Goal: Task Accomplishment & Management: Manage account settings

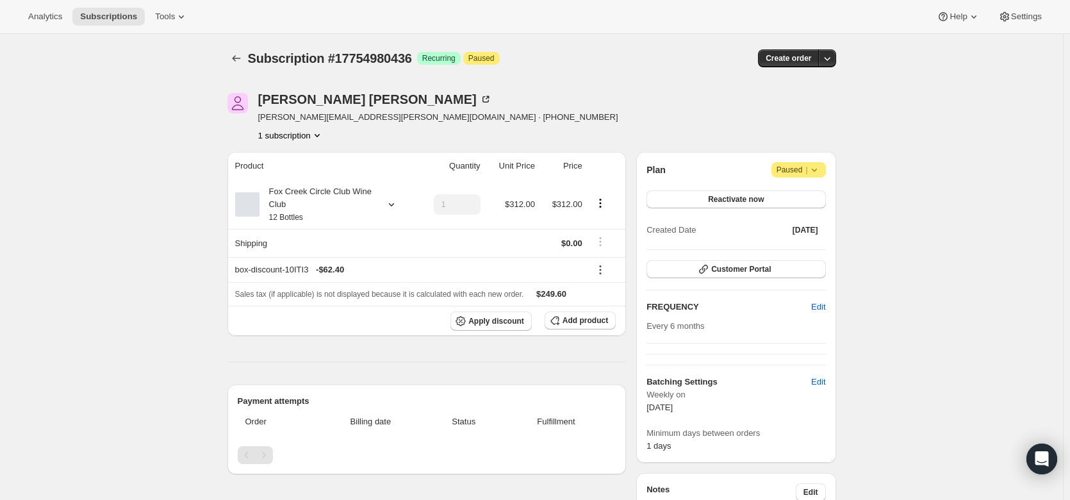
scroll to position [79, 0]
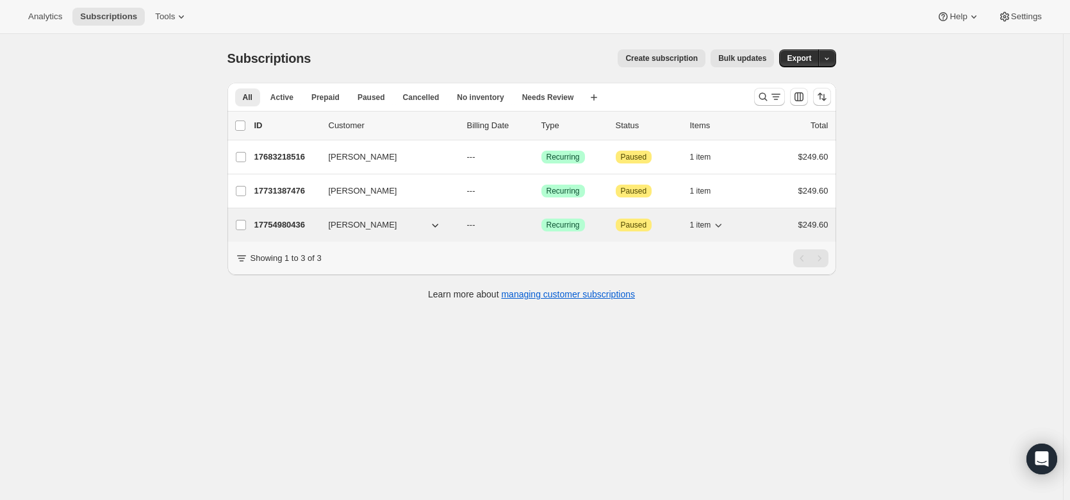
click at [278, 221] on p "17754980436" at bounding box center [286, 224] width 64 height 13
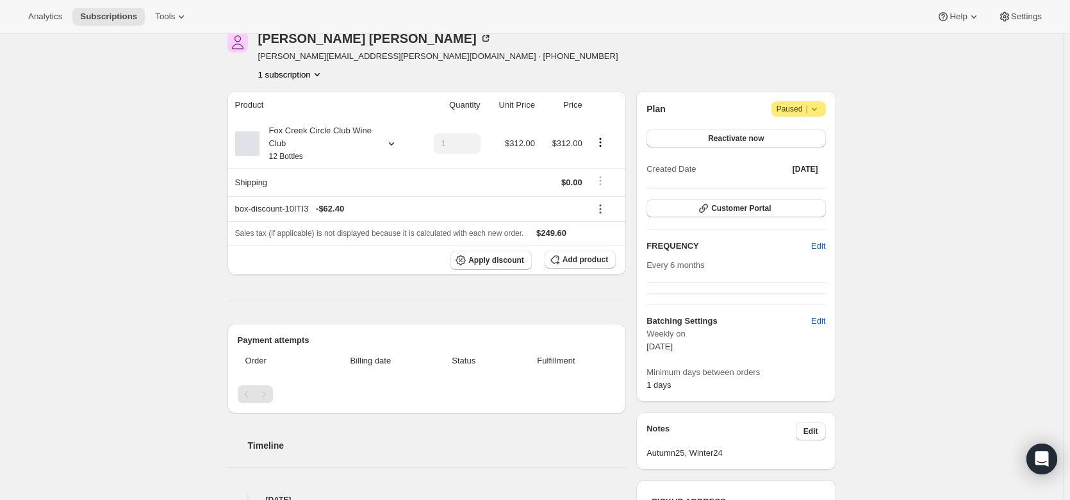
scroll to position [60, 0]
click at [393, 143] on icon at bounding box center [391, 144] width 13 height 13
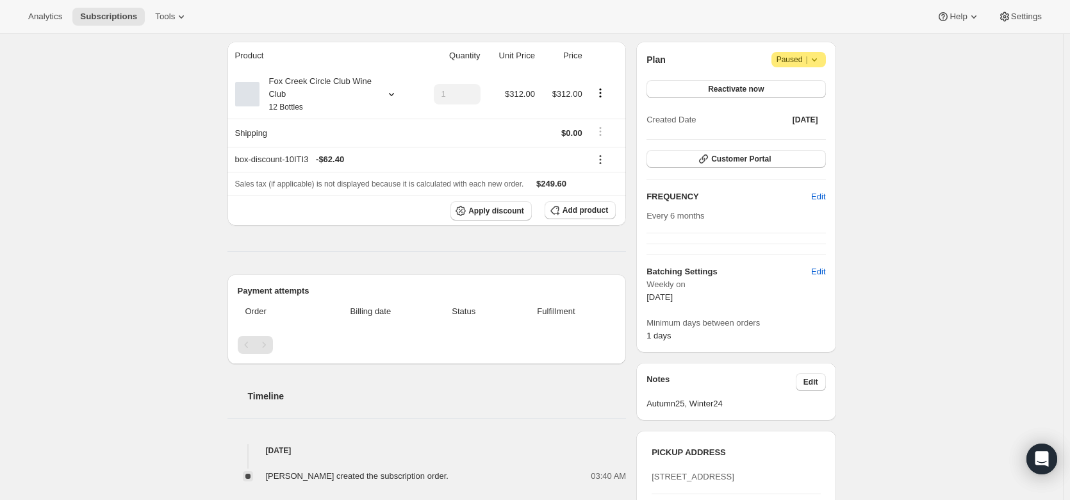
scroll to position [104, 0]
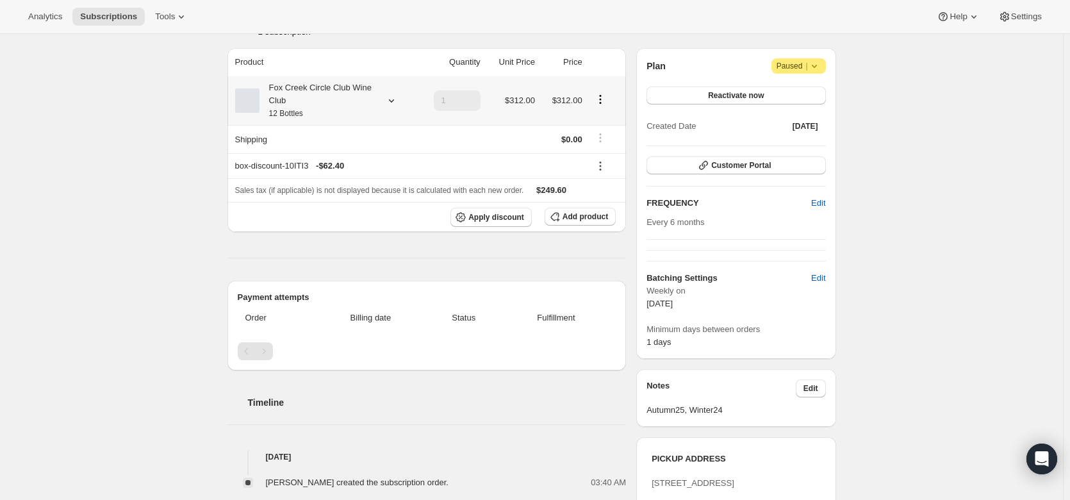
click at [388, 97] on icon at bounding box center [391, 100] width 13 height 13
click at [343, 194] on div "Edit box" at bounding box center [320, 185] width 147 height 40
click at [347, 193] on button "Edit box" at bounding box center [321, 185] width 126 height 18
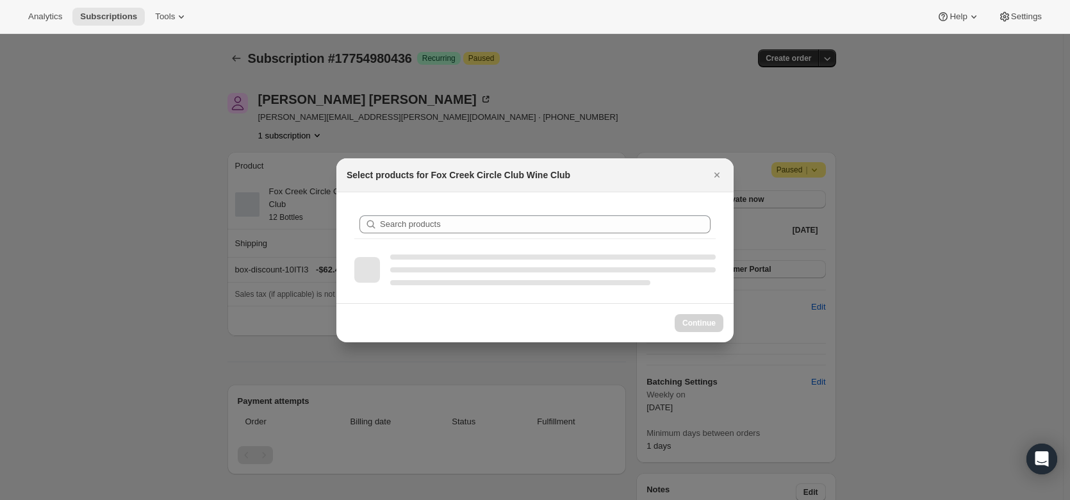
scroll to position [0, 0]
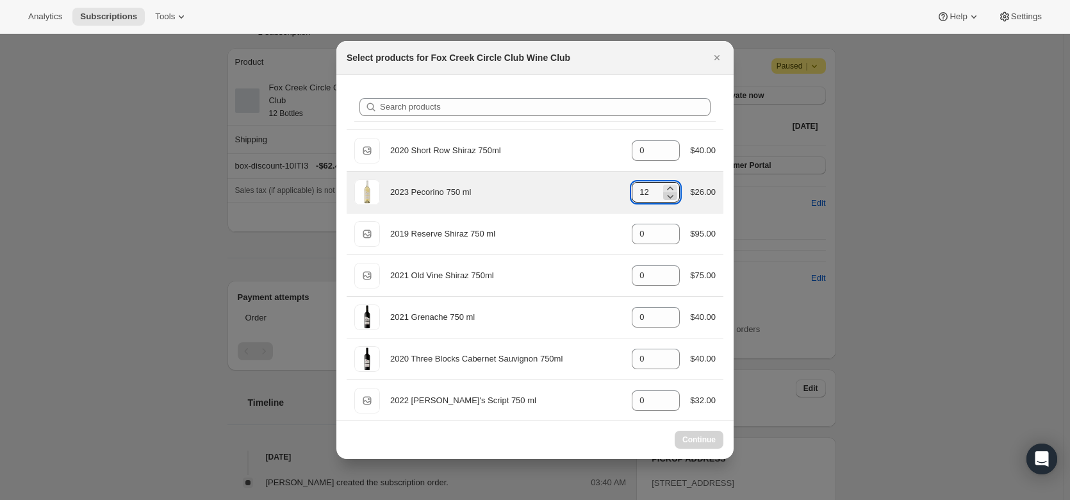
click at [669, 199] on icon ":rin:" at bounding box center [670, 196] width 13 height 13
click at [669, 200] on icon ":rin:" at bounding box center [670, 196] width 13 height 13
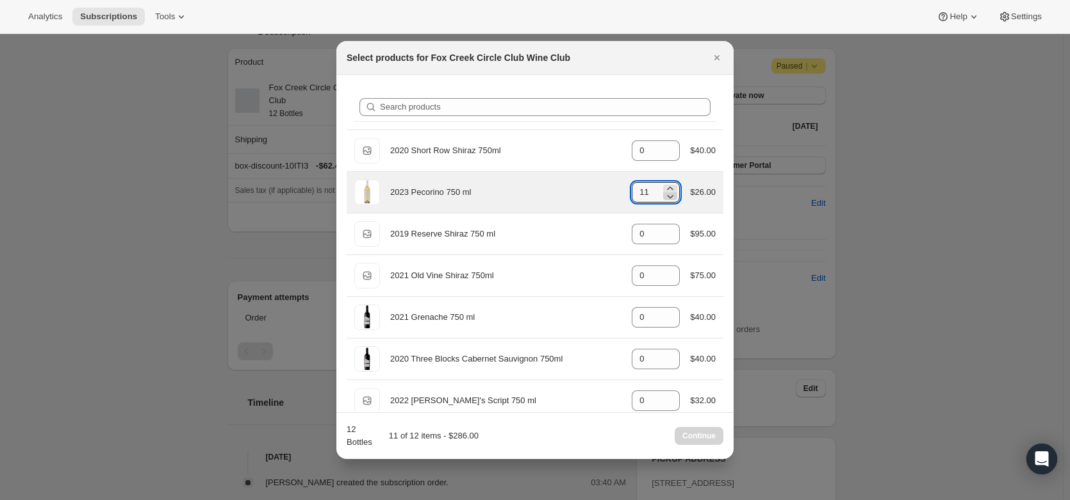
click at [669, 200] on icon ":rin:" at bounding box center [670, 196] width 13 height 13
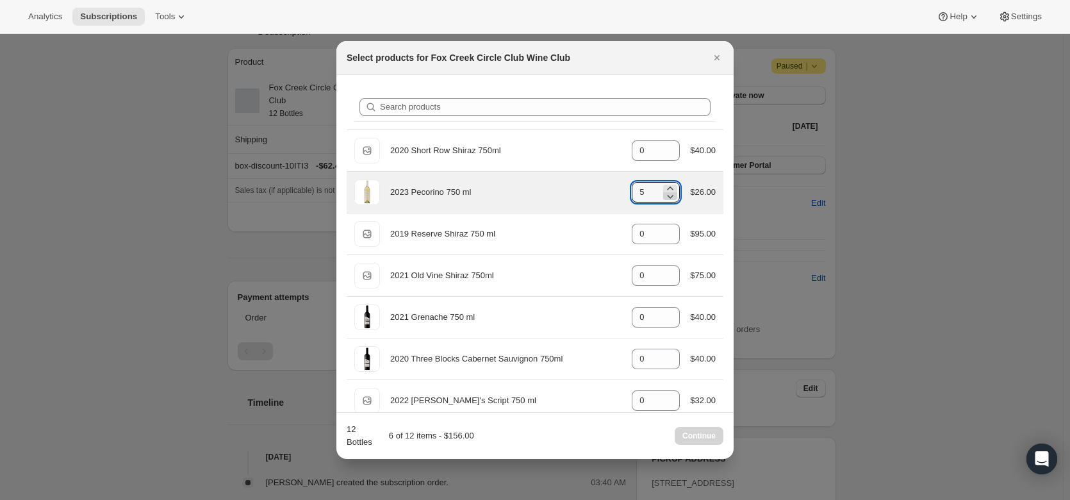
click at [669, 200] on icon ":rin:" at bounding box center [670, 196] width 13 height 13
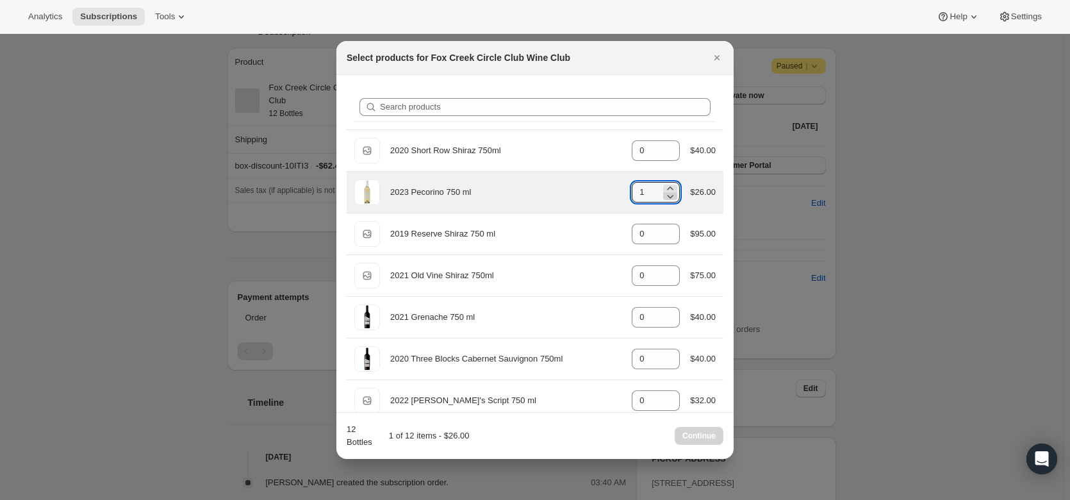
type input "0"
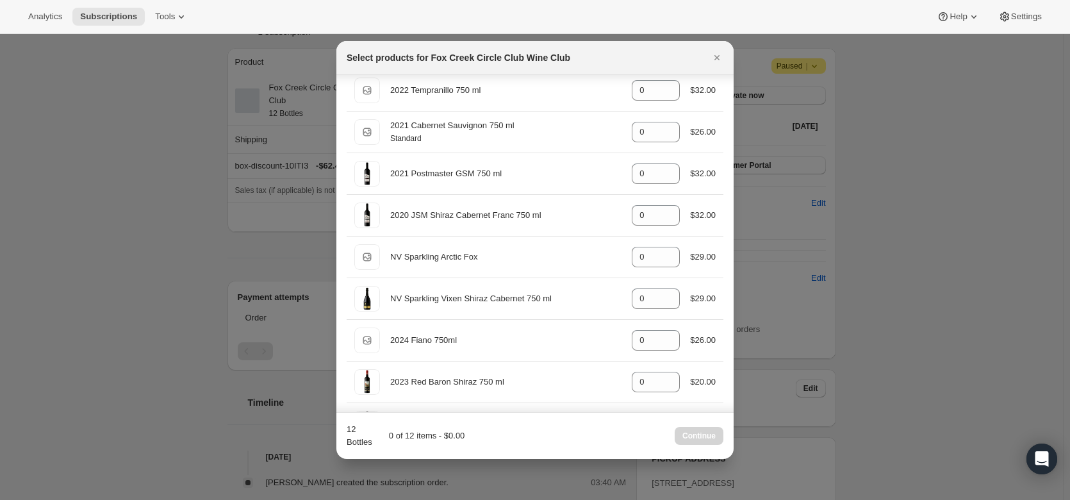
scroll to position [382, 0]
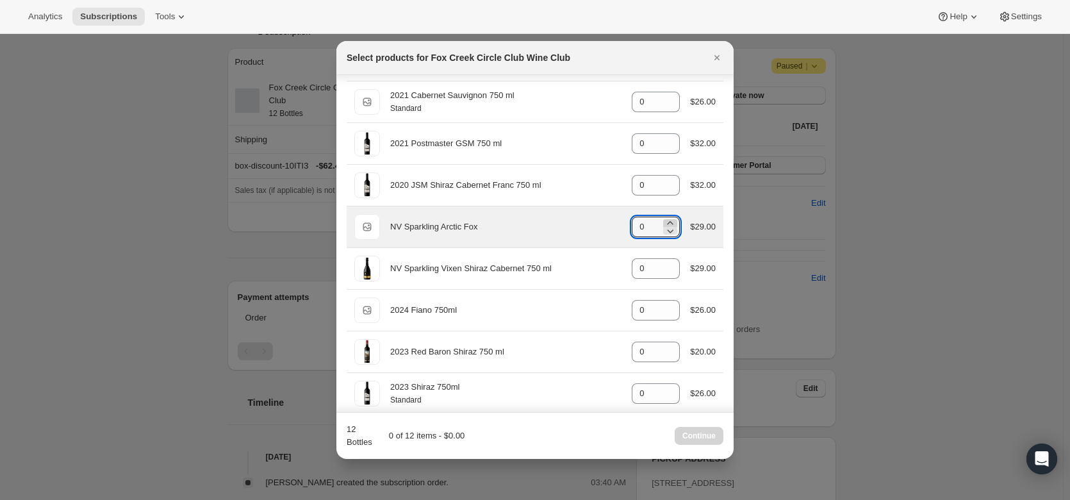
click at [664, 221] on icon ":rin:" at bounding box center [670, 223] width 13 height 13
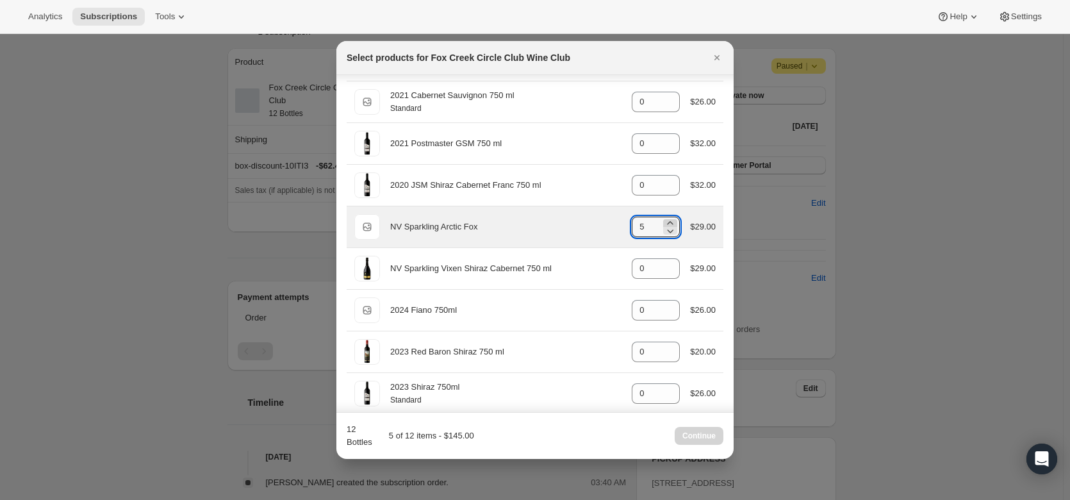
click at [664, 221] on icon ":rin:" at bounding box center [670, 223] width 13 height 13
type input "6"
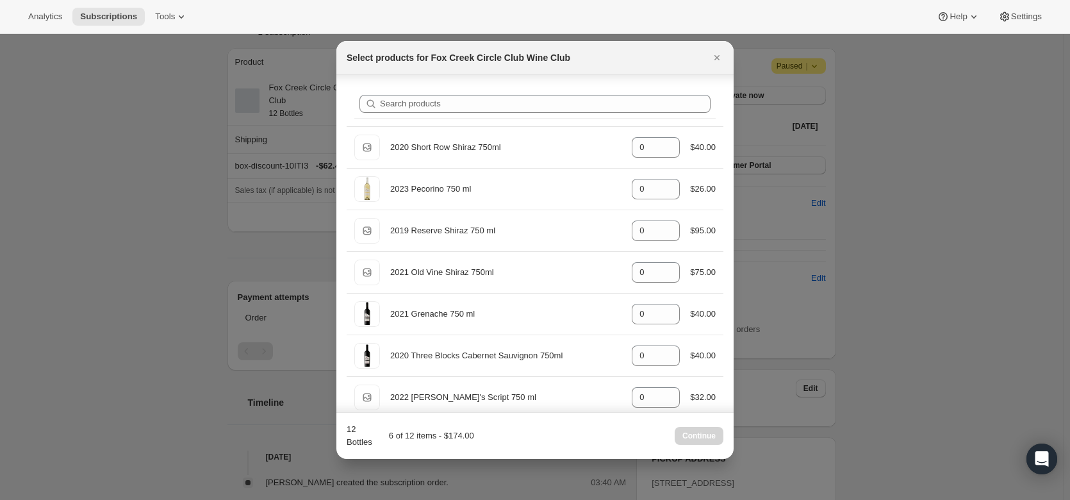
scroll to position [0, 0]
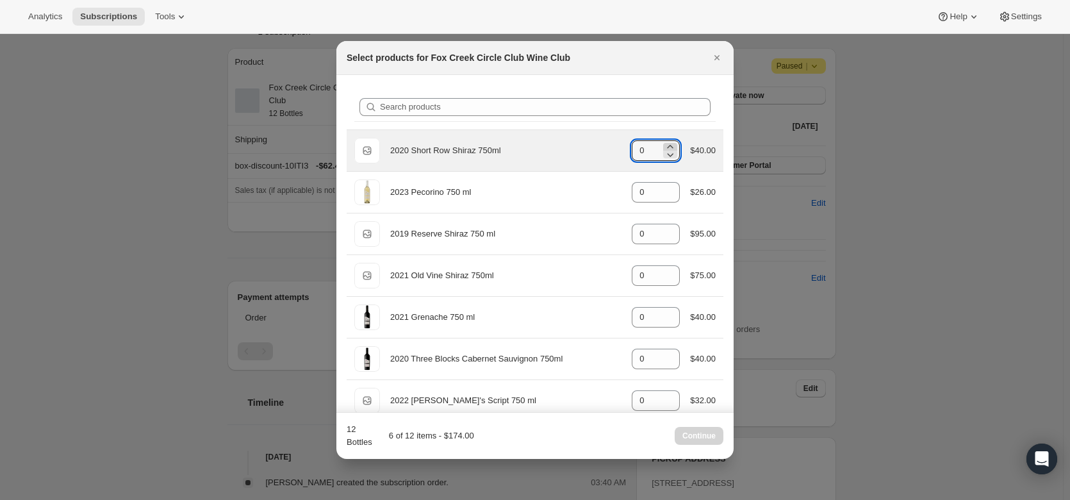
click at [664, 144] on icon ":rin:" at bounding box center [670, 146] width 13 height 13
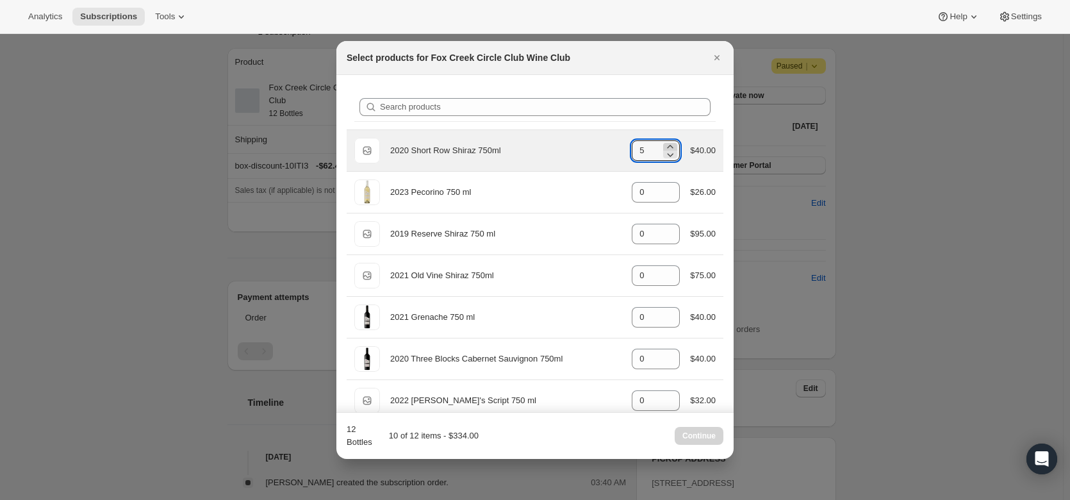
click at [664, 144] on icon ":rin:" at bounding box center [670, 146] width 13 height 13
type input "6"
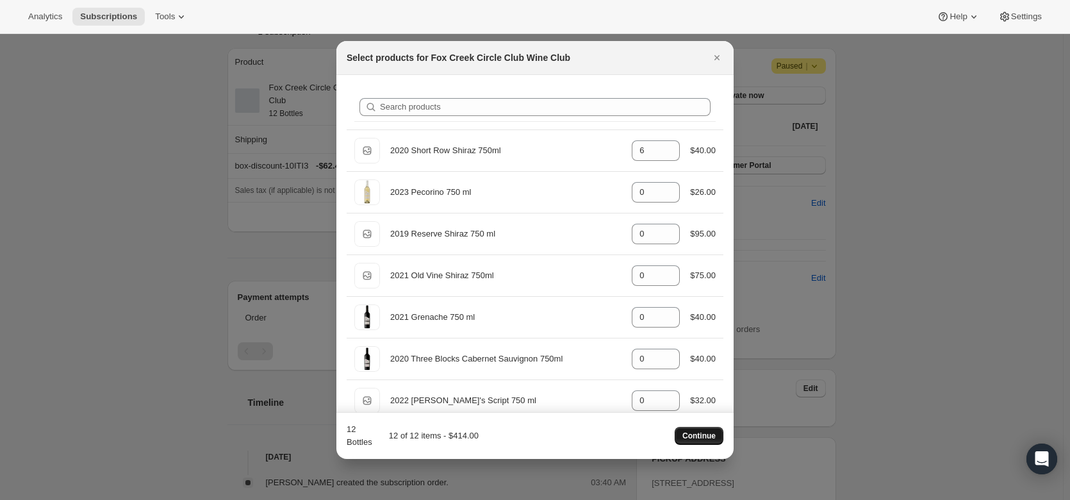
click at [702, 436] on span "Continue" at bounding box center [698, 436] width 33 height 10
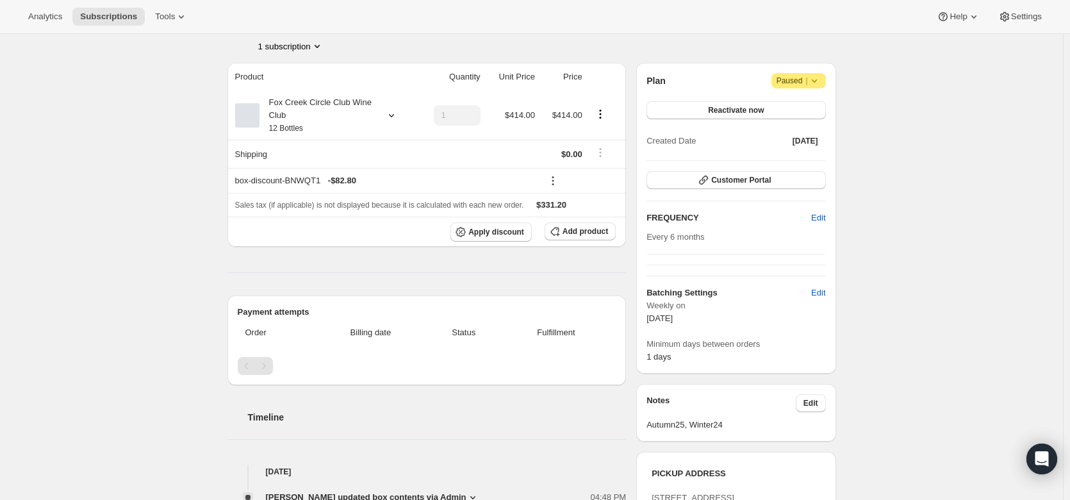
scroll to position [147, 0]
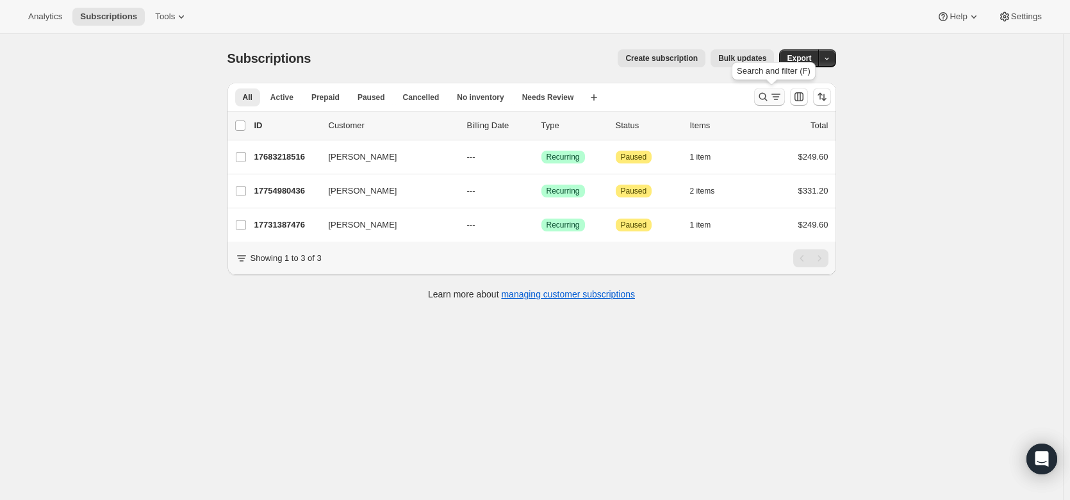
click at [765, 97] on icon "Search and filter results" at bounding box center [763, 96] width 13 height 13
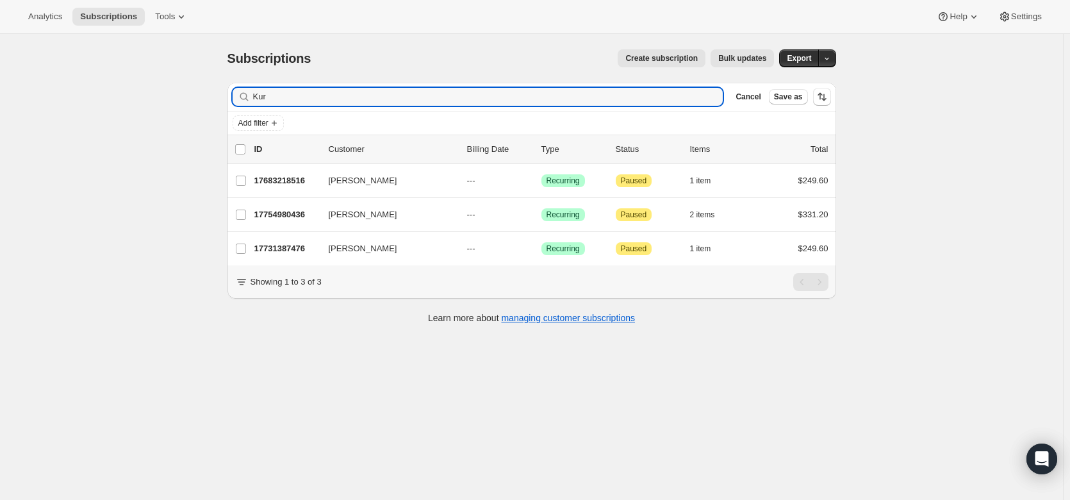
drag, startPoint x: 292, startPoint y: 102, endPoint x: 252, endPoint y: 105, distance: 39.2
click at [252, 105] on div "Kur Clear" at bounding box center [478, 97] width 491 height 18
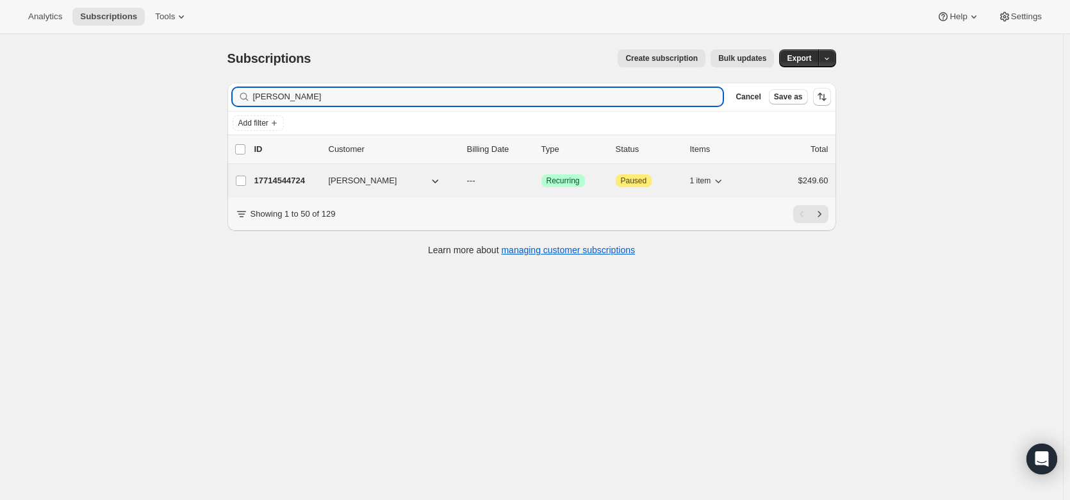
type input "[PERSON_NAME]"
click at [277, 181] on p "17714544724" at bounding box center [286, 180] width 64 height 13
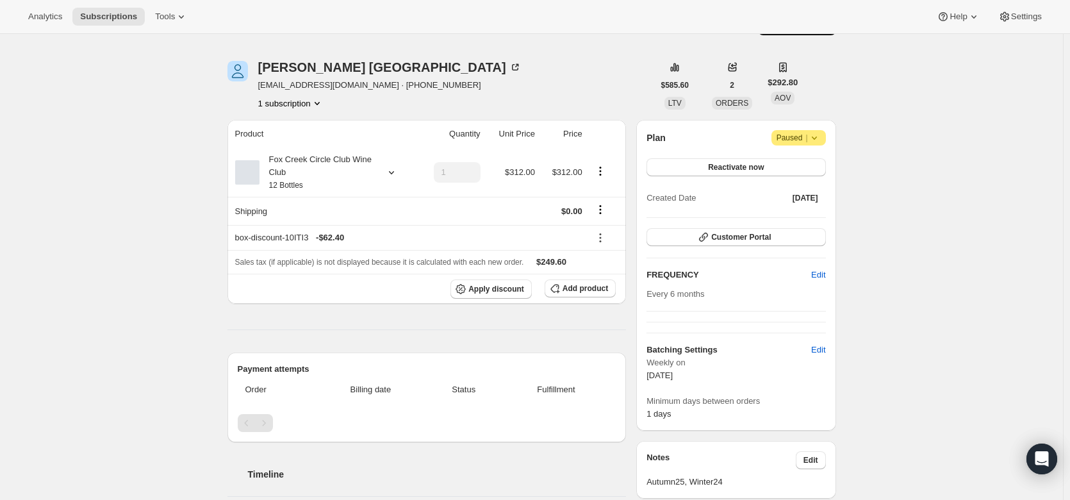
scroll to position [27, 0]
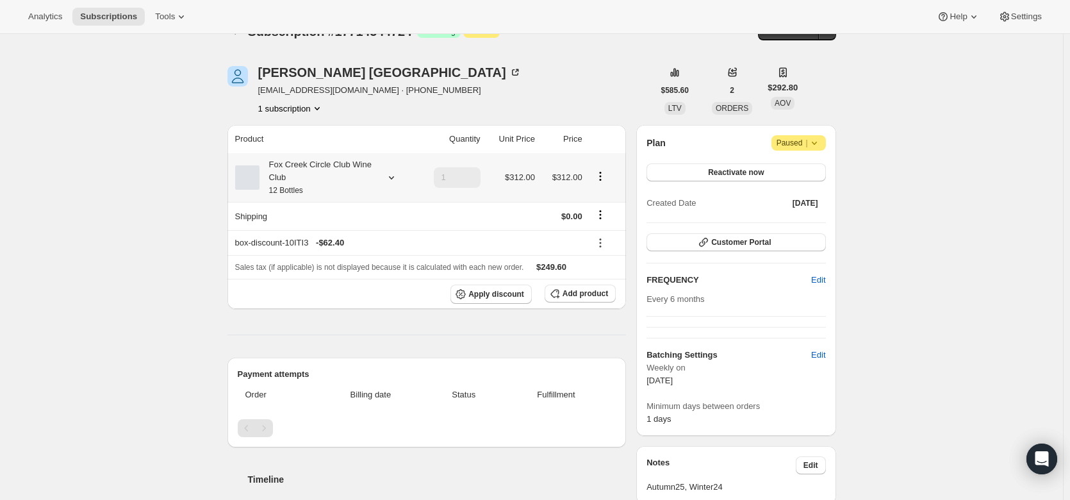
click at [389, 174] on icon at bounding box center [391, 177] width 13 height 13
click at [357, 258] on button "Edit box" at bounding box center [321, 262] width 126 height 18
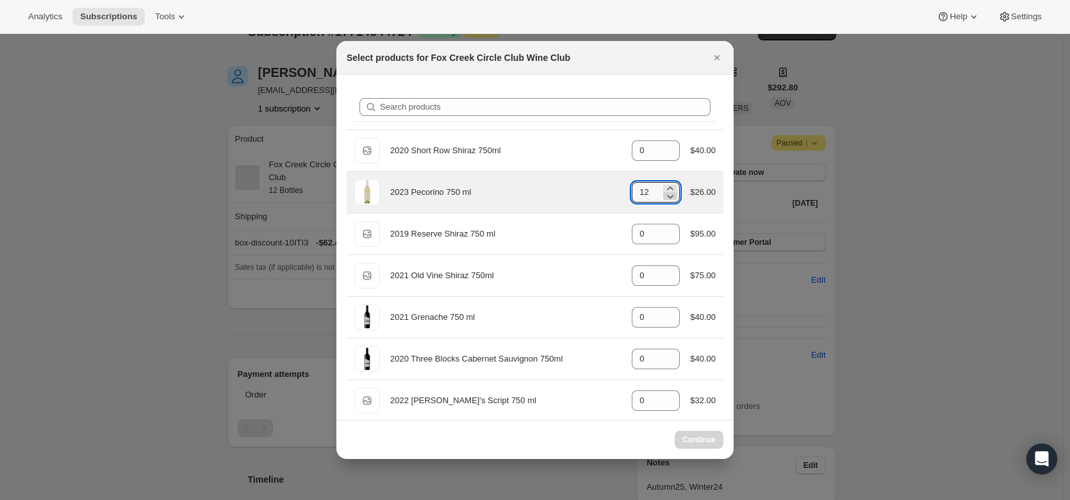
click at [666, 199] on icon ":rsc:" at bounding box center [670, 196] width 13 height 13
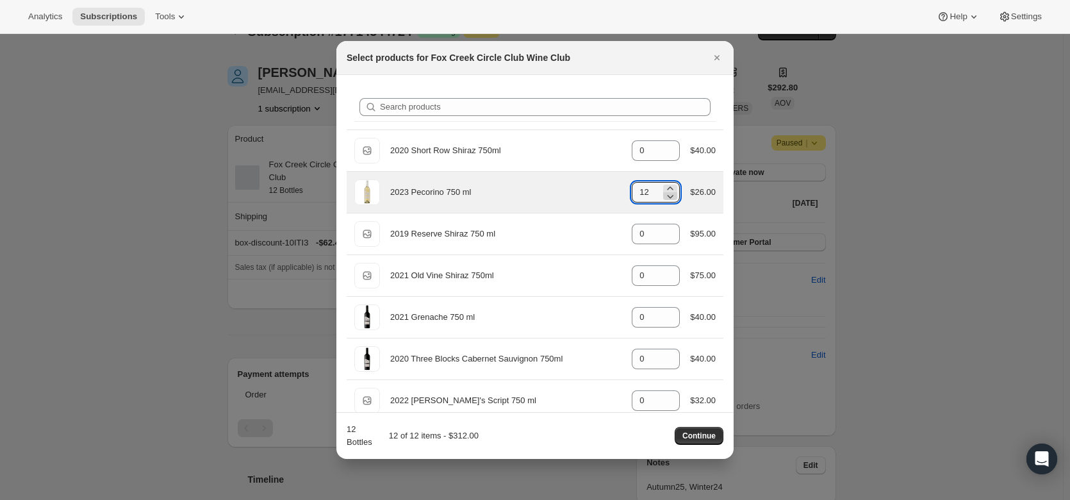
click at [666, 199] on icon ":rsc:" at bounding box center [670, 196] width 13 height 13
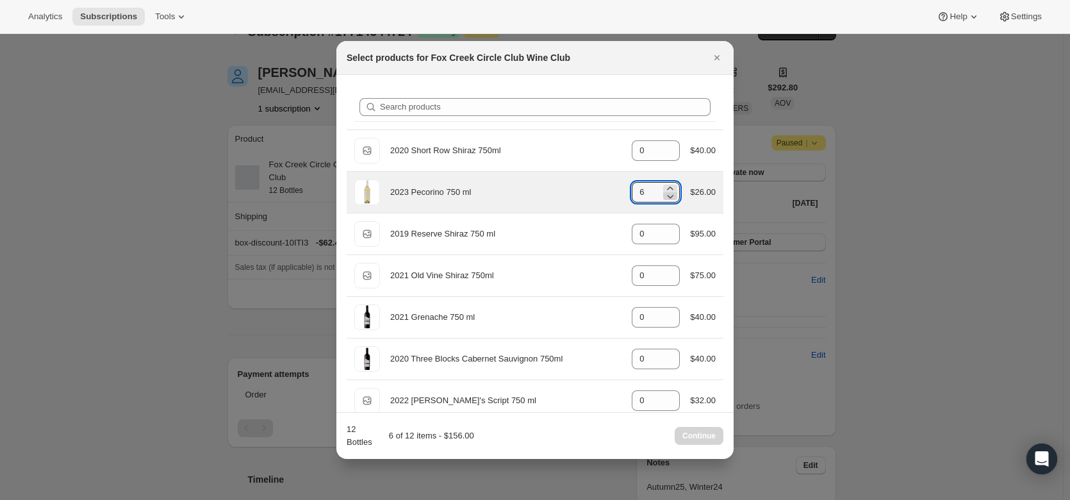
click at [666, 199] on icon ":rsc:" at bounding box center [670, 196] width 13 height 13
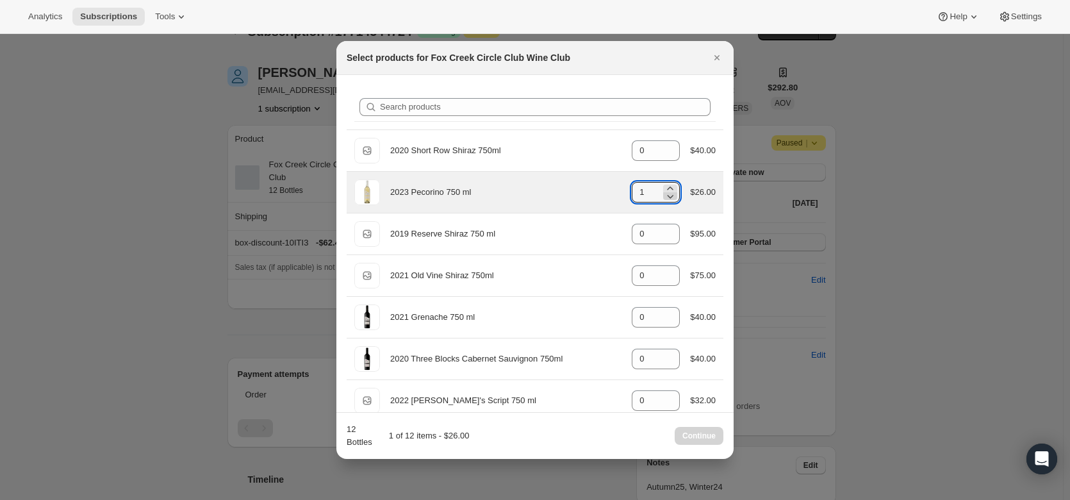
click at [666, 199] on icon ":rsc:" at bounding box center [670, 196] width 13 height 13
type input "0"
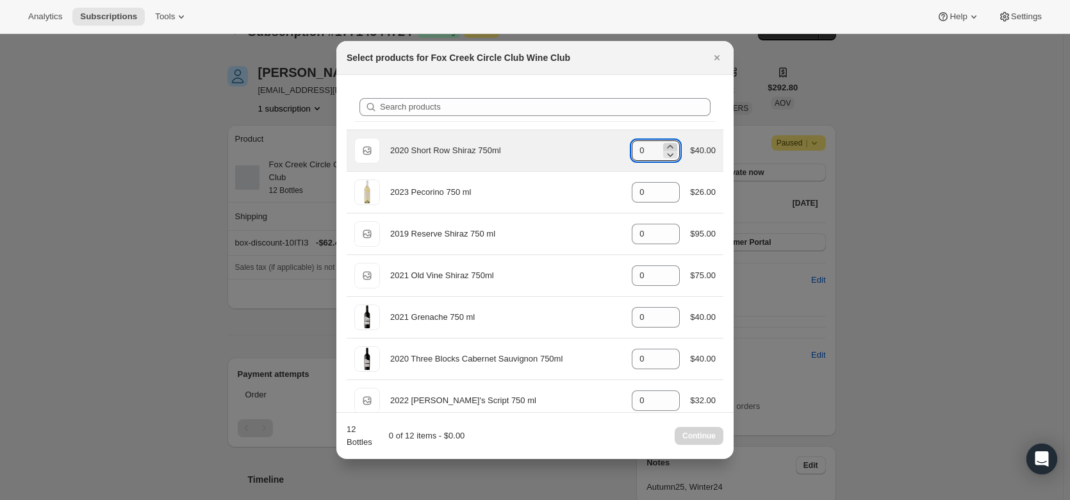
click at [667, 144] on icon ":rsc:" at bounding box center [670, 146] width 13 height 13
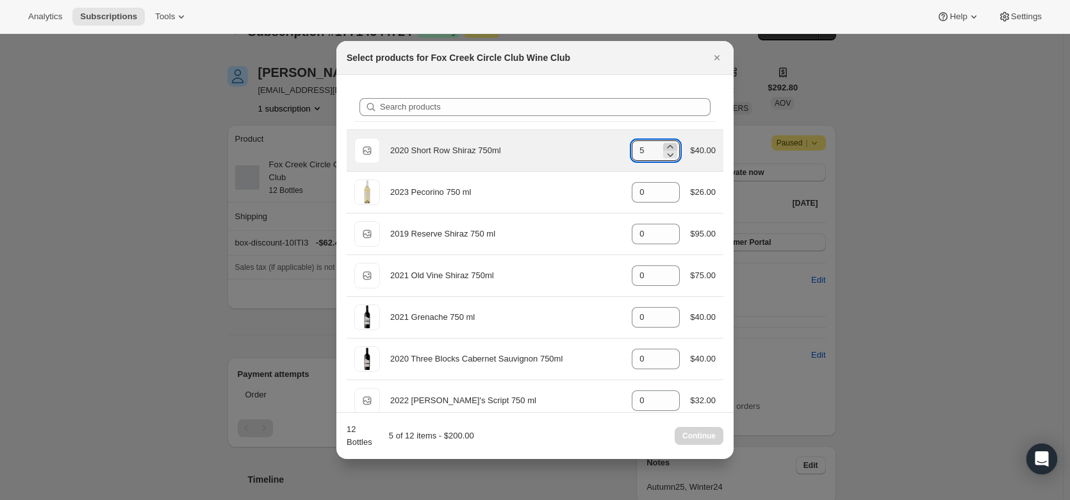
click at [667, 144] on icon ":rsc:" at bounding box center [670, 146] width 13 height 13
type input "6"
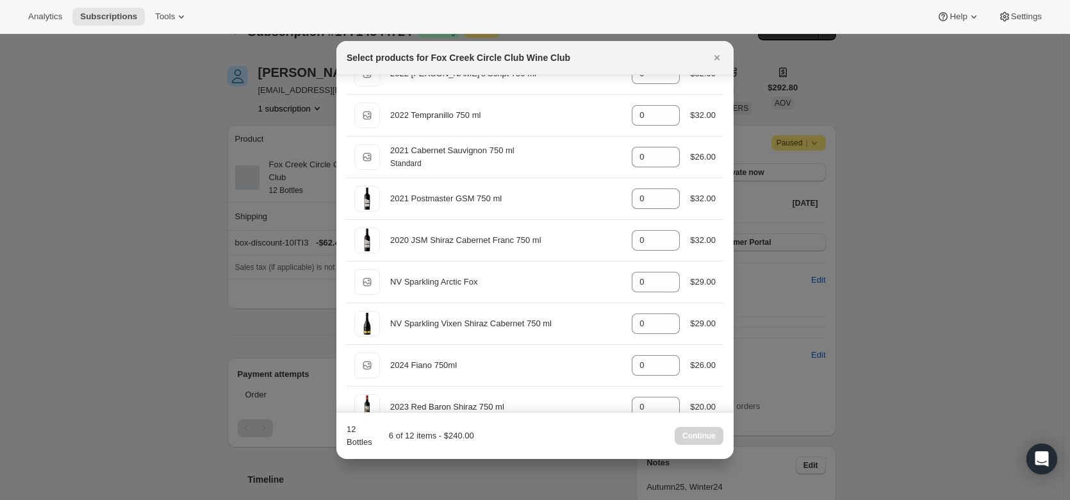
scroll to position [387, 0]
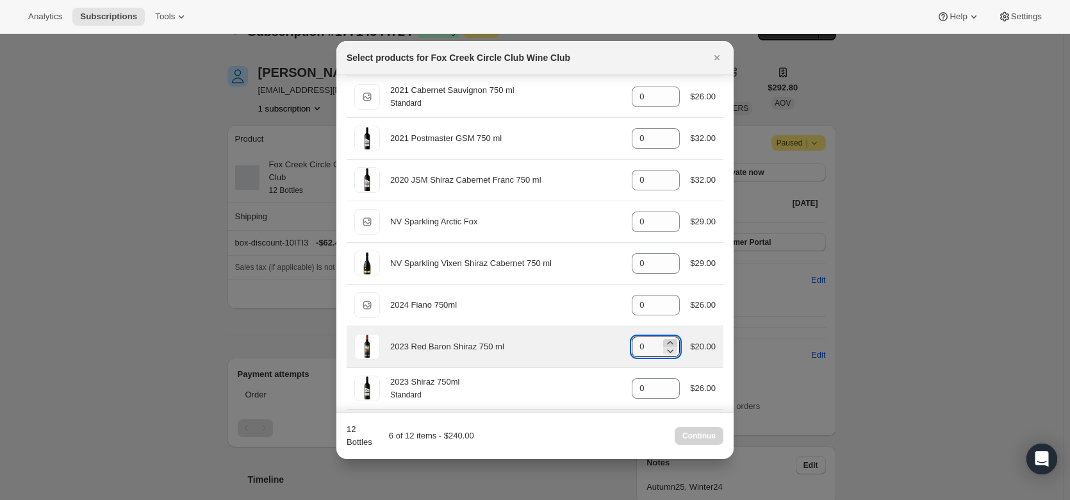
click at [664, 339] on icon ":rsc:" at bounding box center [670, 342] width 13 height 13
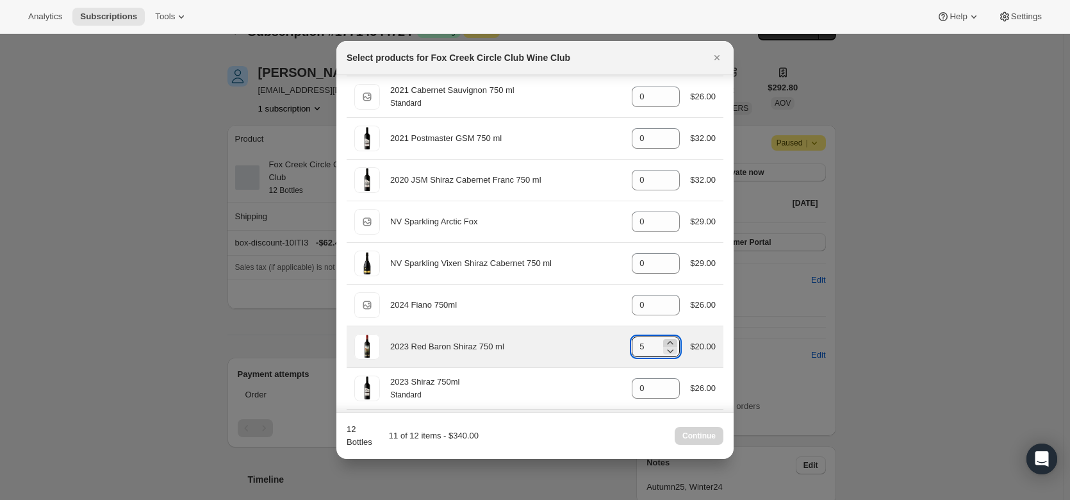
click at [664, 339] on icon ":rsc:" at bounding box center [670, 342] width 13 height 13
type input "6"
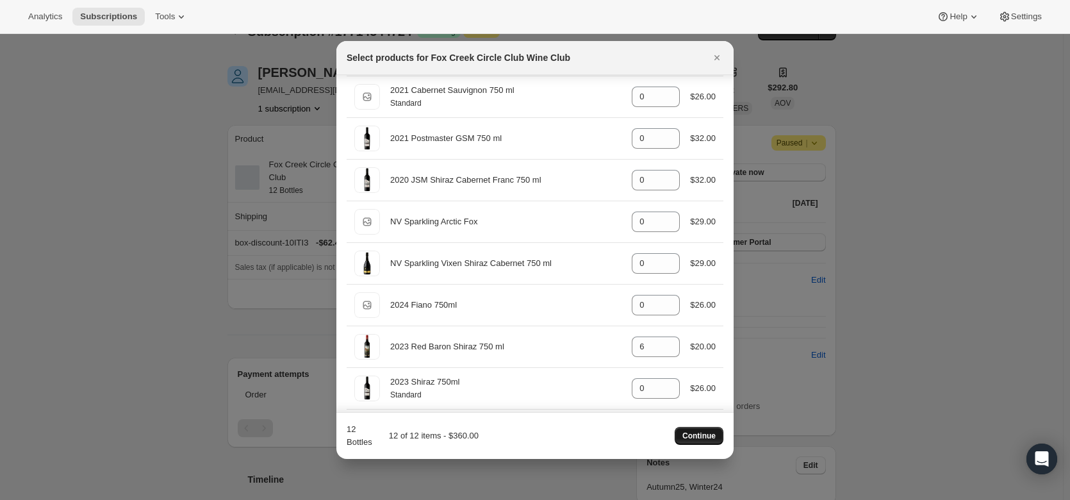
click at [688, 432] on span "Continue" at bounding box center [698, 436] width 33 height 10
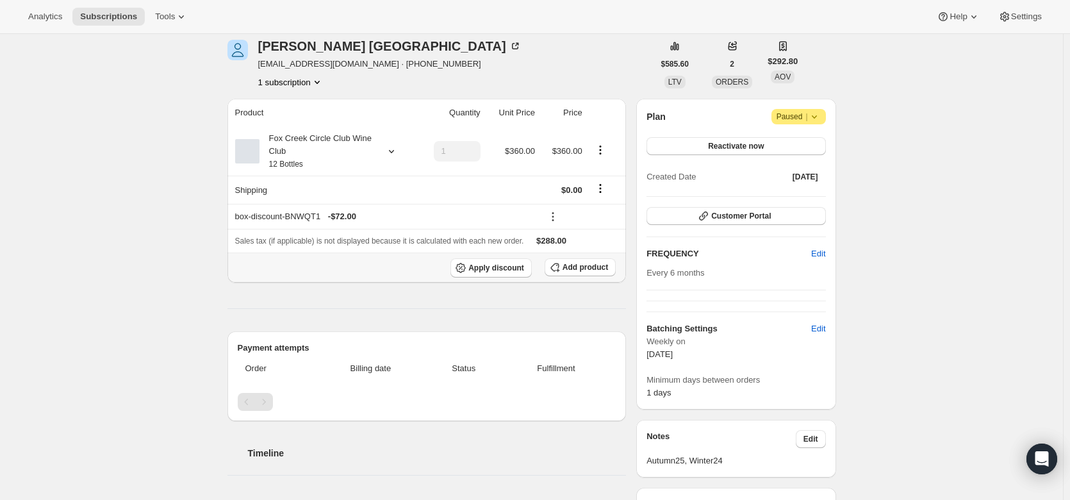
scroll to position [111, 0]
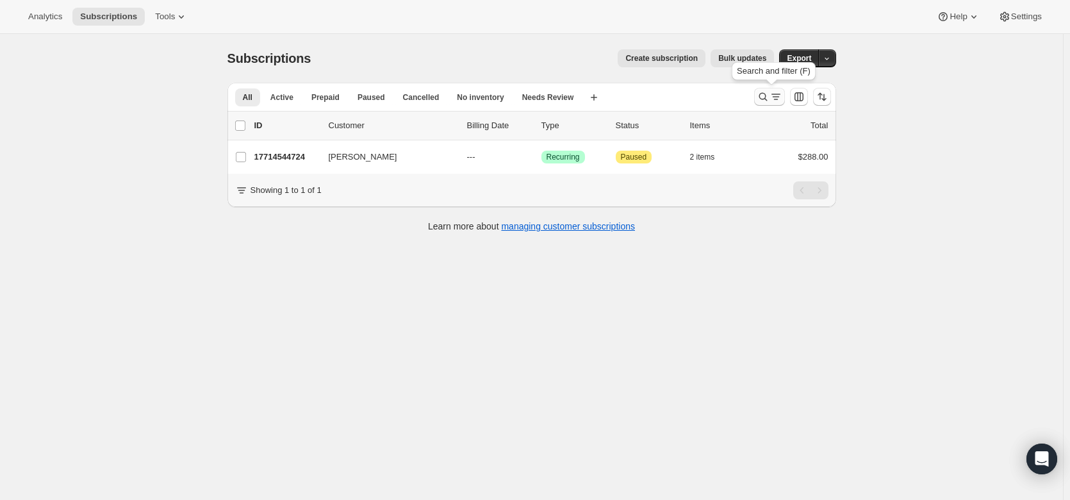
click at [778, 95] on icon "Search and filter results" at bounding box center [775, 96] width 13 height 13
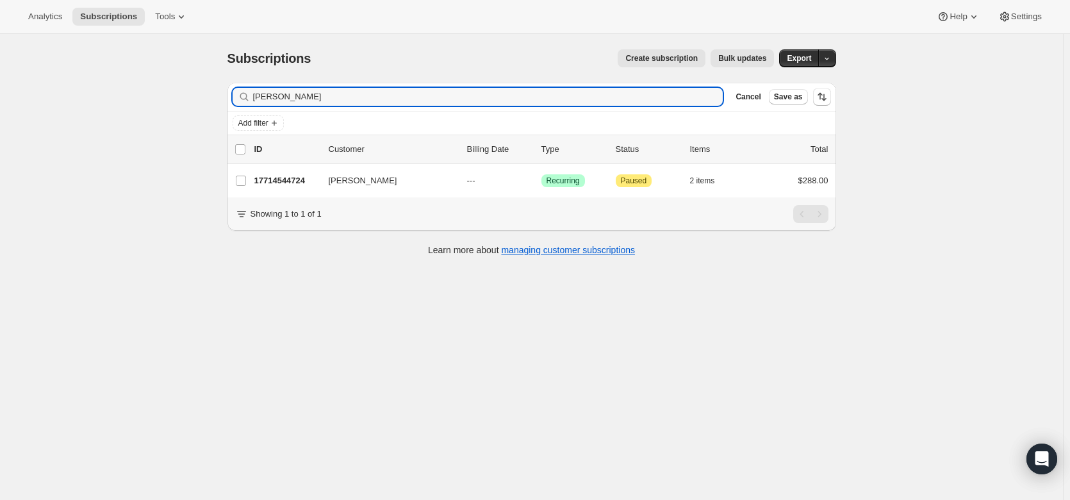
drag, startPoint x: 316, startPoint y: 100, endPoint x: 227, endPoint y: 72, distance: 92.6
click at [227, 72] on div "Filter subscribers [PERSON_NAME] Clear Cancel Save as Add filter 0 selected Upd…" at bounding box center [526, 170] width 619 height 197
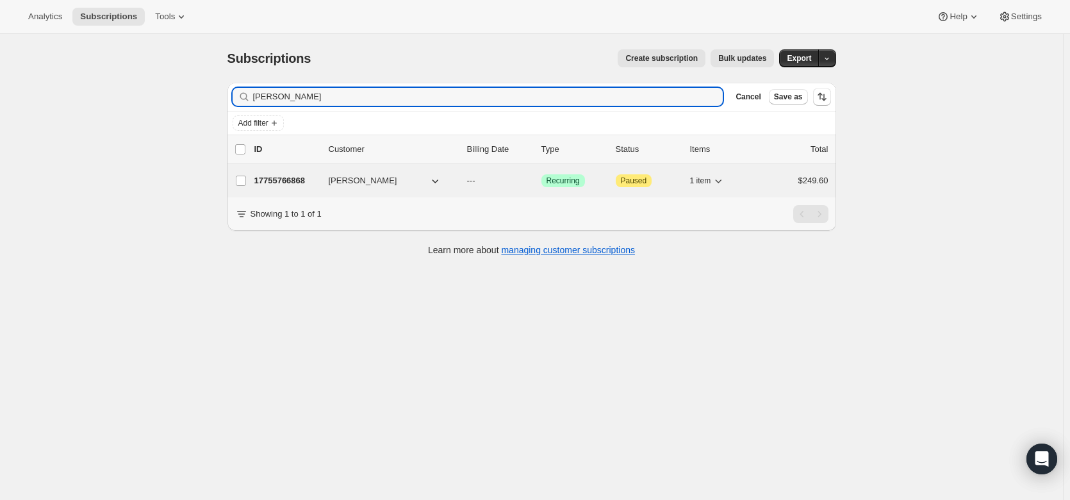
type input "[PERSON_NAME]"
click at [274, 182] on p "17755766868" at bounding box center [286, 180] width 64 height 13
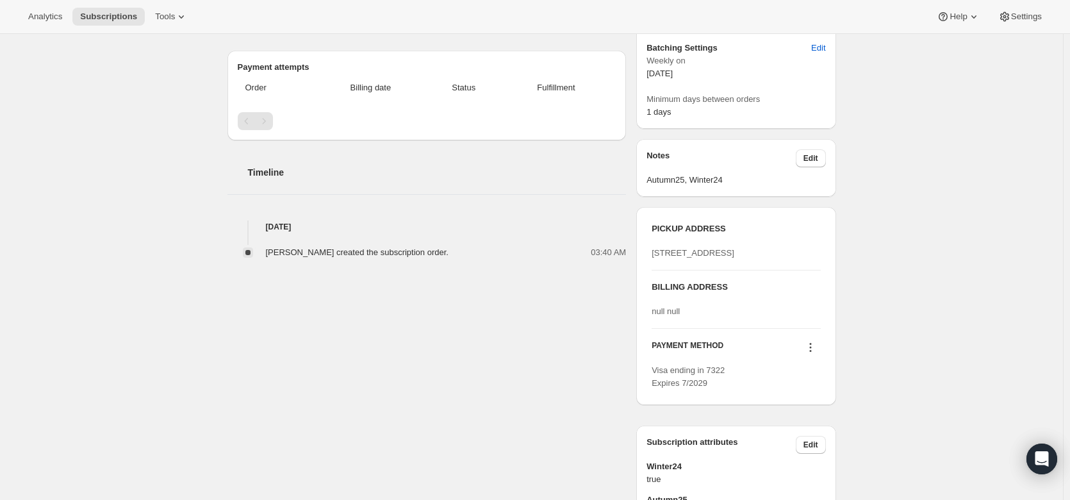
scroll to position [333, 0]
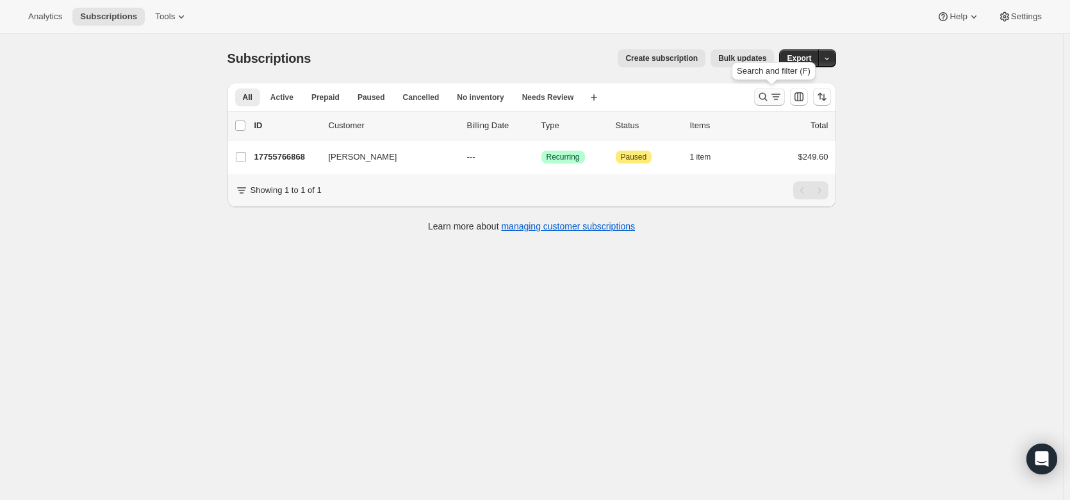
click at [767, 99] on icon "Search and filter results" at bounding box center [763, 96] width 13 height 13
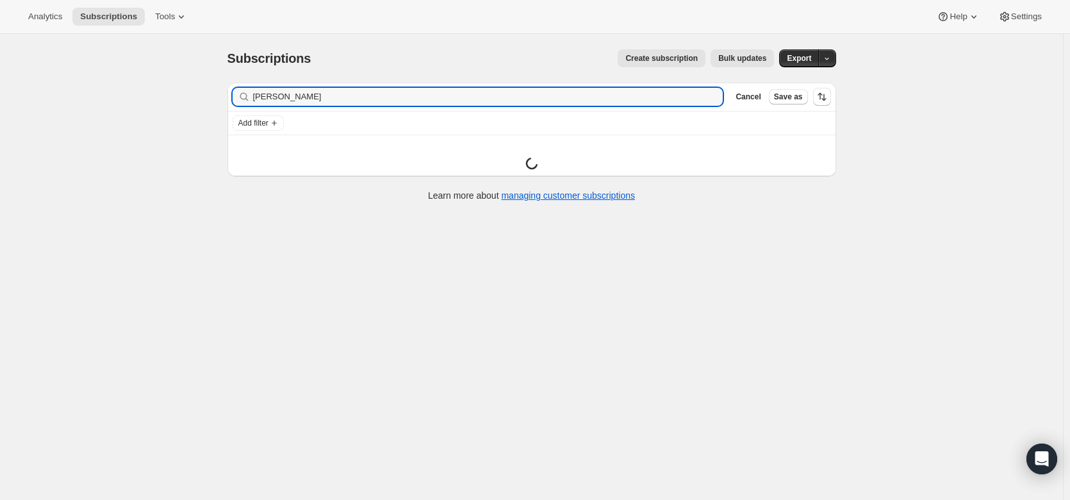
type input "[PERSON_NAME]"
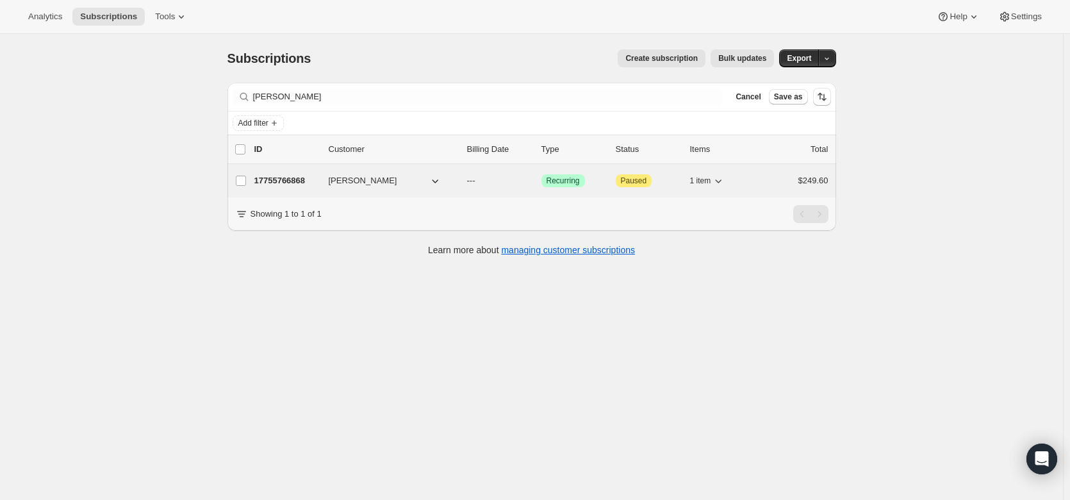
click at [293, 182] on p "17755766868" at bounding box center [286, 180] width 64 height 13
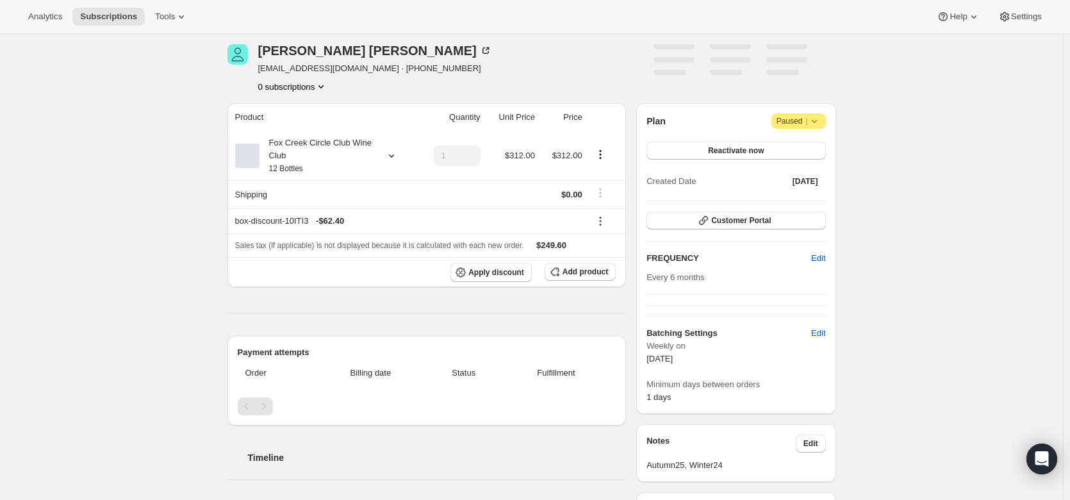
scroll to position [48, 0]
click at [390, 161] on icon at bounding box center [391, 156] width 13 height 13
click at [368, 238] on button "Edit box" at bounding box center [321, 241] width 126 height 18
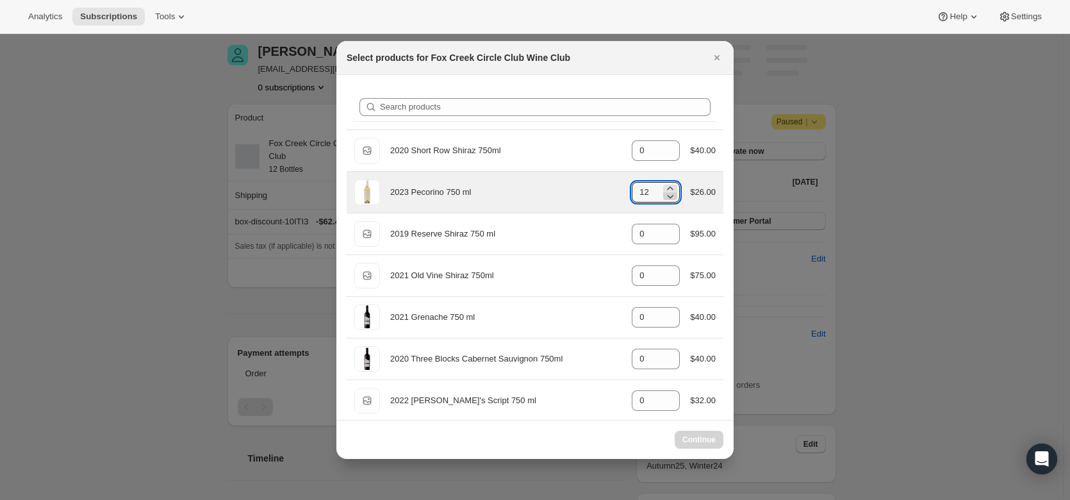
click at [666, 201] on icon ":ral:" at bounding box center [670, 196] width 13 height 13
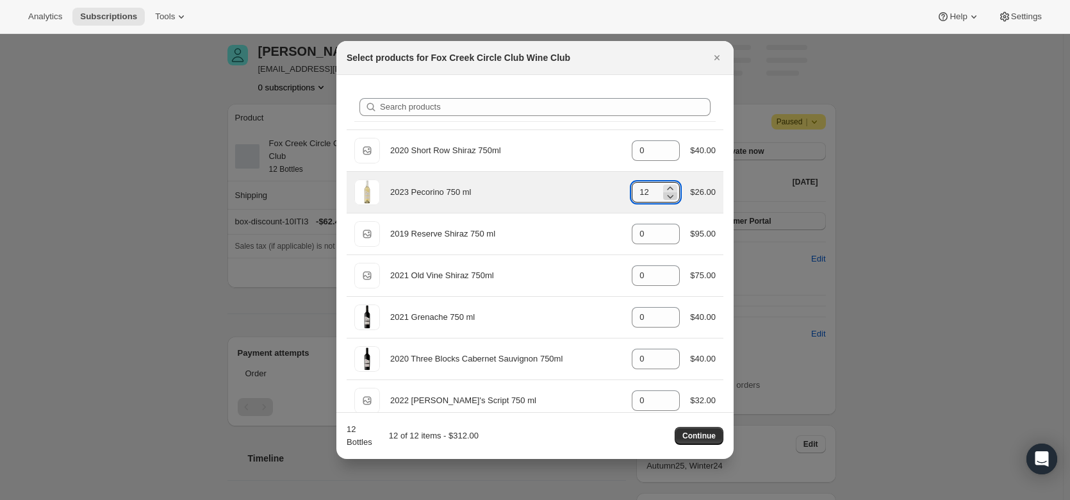
click at [671, 201] on icon ":ral:" at bounding box center [670, 196] width 13 height 13
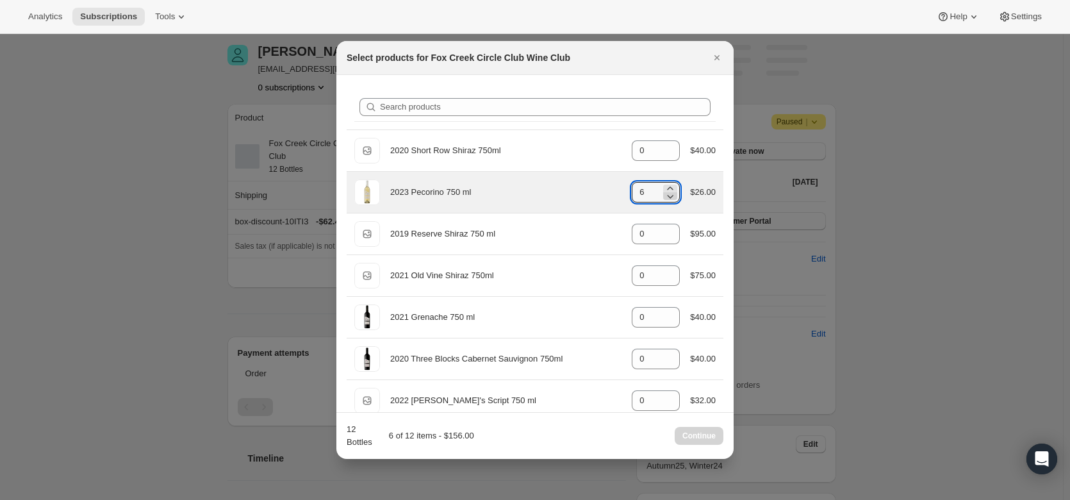
click at [671, 201] on icon ":ral:" at bounding box center [670, 196] width 13 height 13
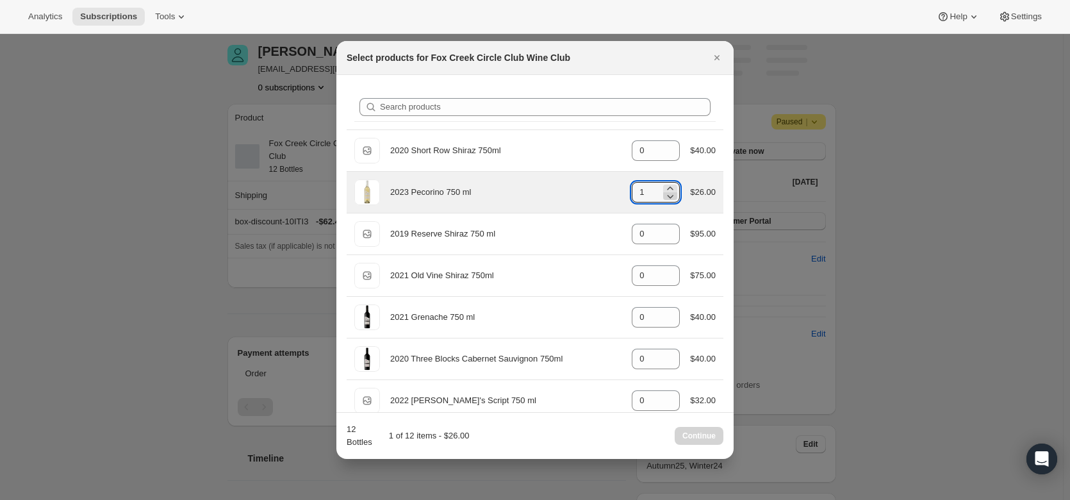
click at [671, 201] on icon ":ral:" at bounding box center [670, 196] width 13 height 13
type input "0"
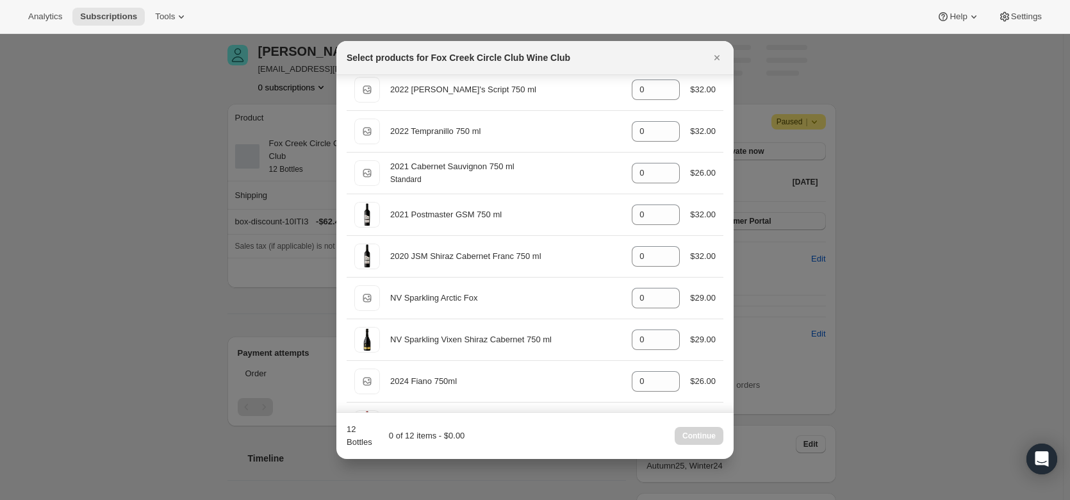
scroll to position [311, 0]
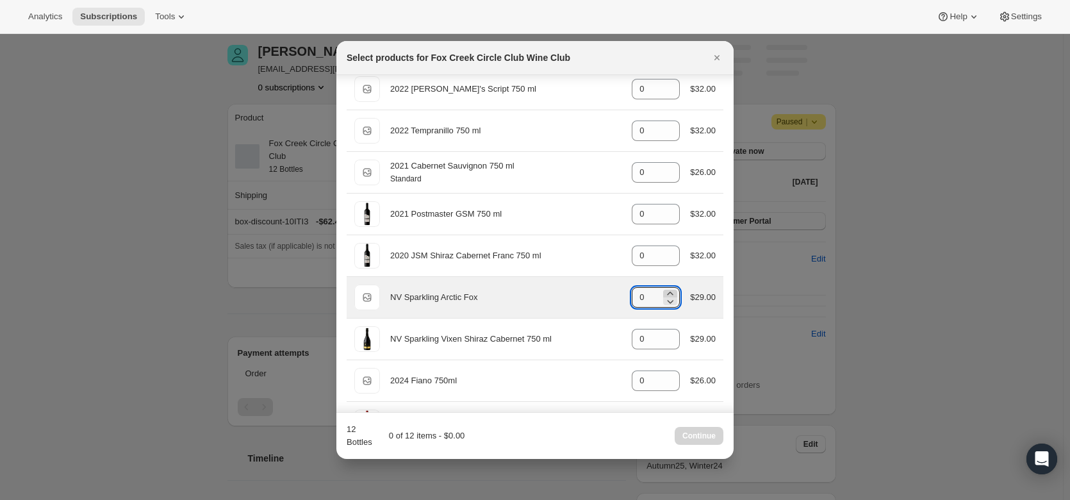
click at [668, 293] on icon ":ral:" at bounding box center [671, 293] width 6 height 3
type input "2"
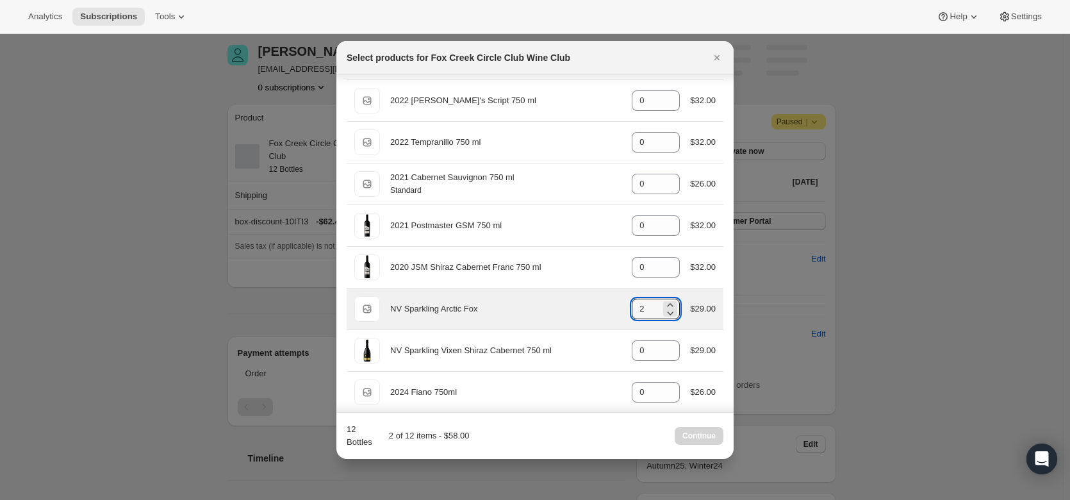
scroll to position [300, 0]
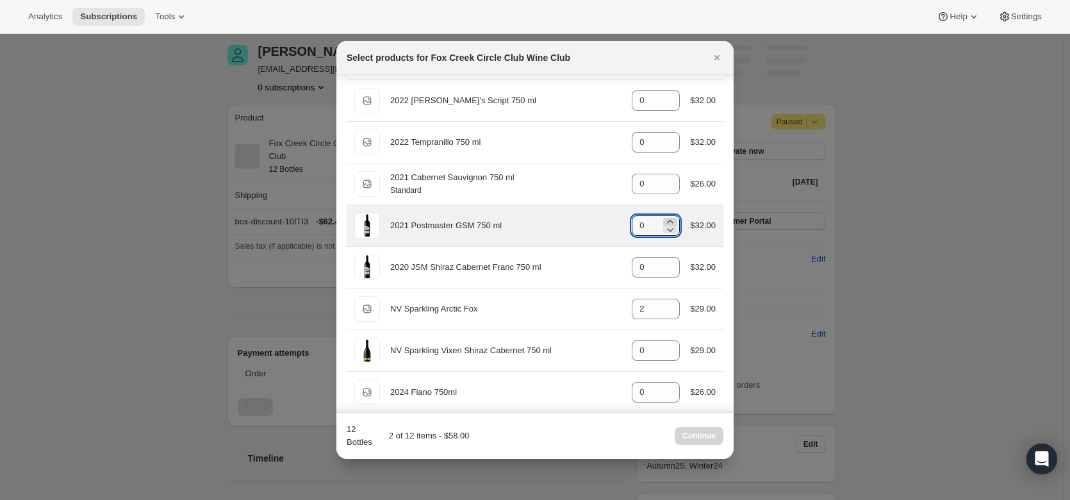
click at [665, 219] on icon ":ral:" at bounding box center [670, 221] width 13 height 13
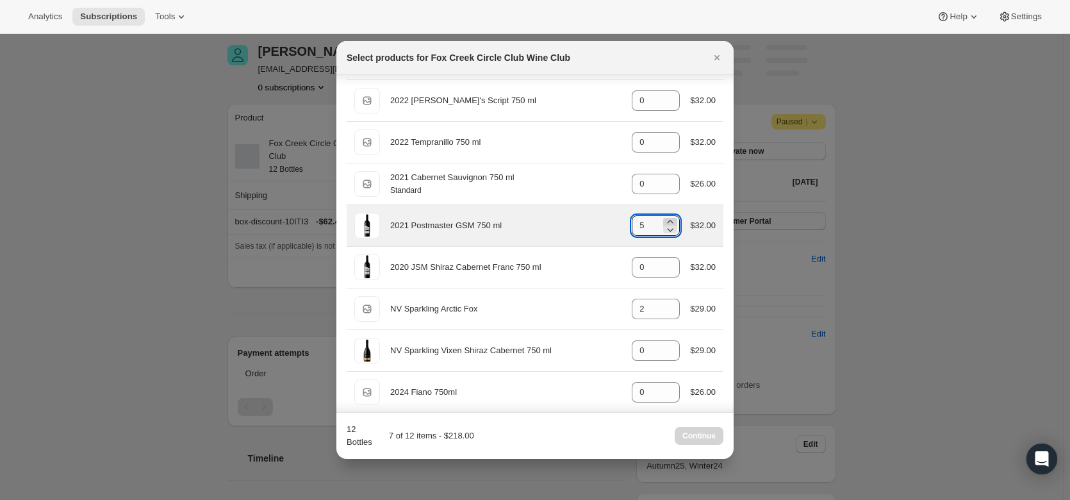
click at [665, 219] on icon ":ral:" at bounding box center [670, 221] width 13 height 13
type input "6"
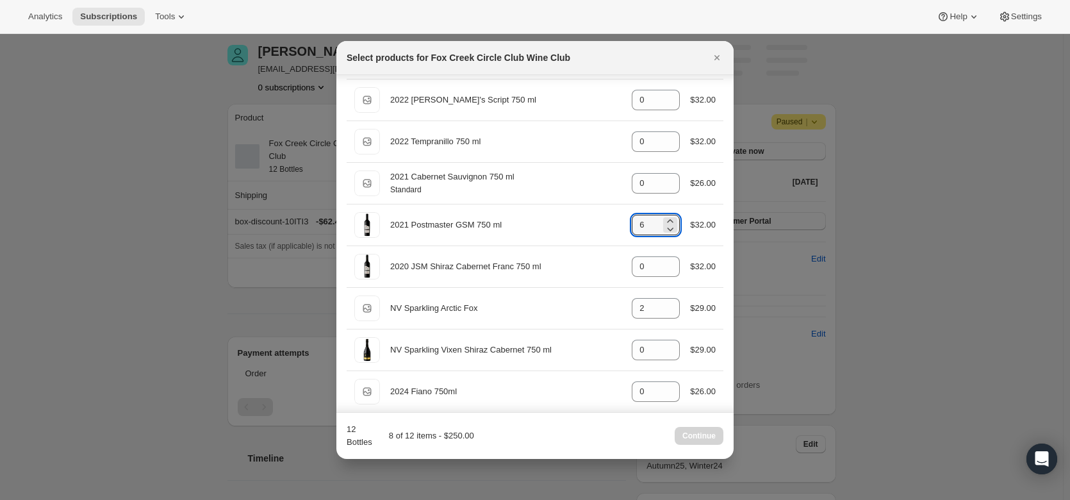
scroll to position [301, 0]
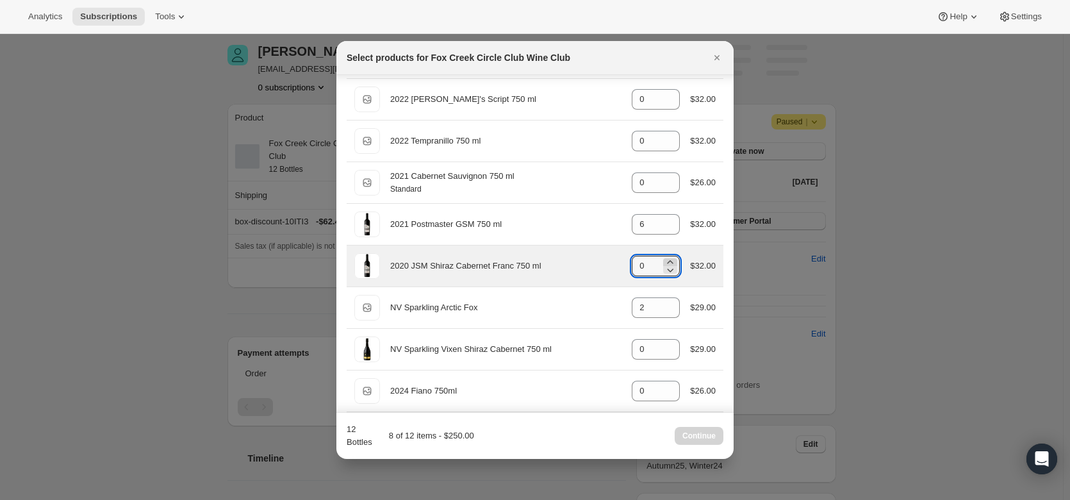
click at [668, 261] on icon ":ral:" at bounding box center [671, 261] width 6 height 3
type input "4"
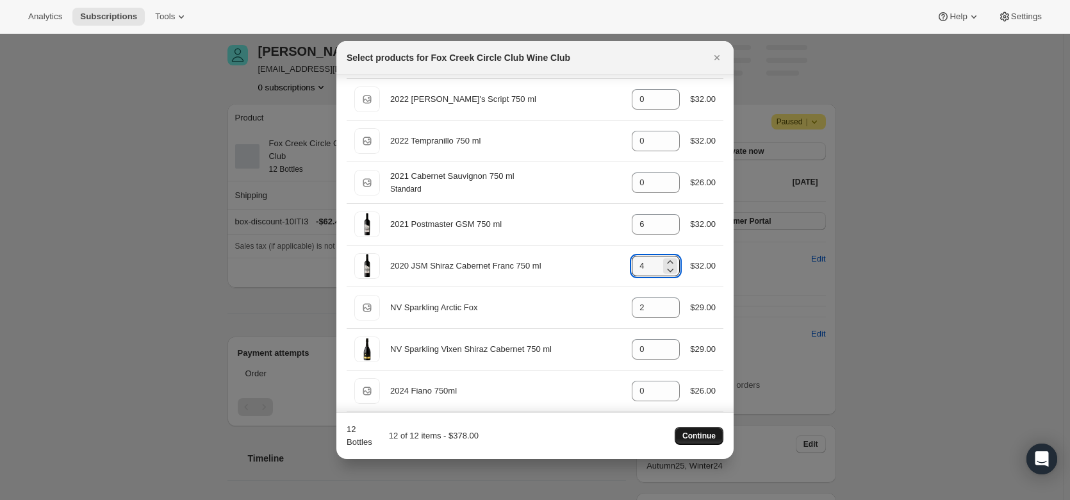
click at [709, 438] on span "Continue" at bounding box center [698, 436] width 33 height 10
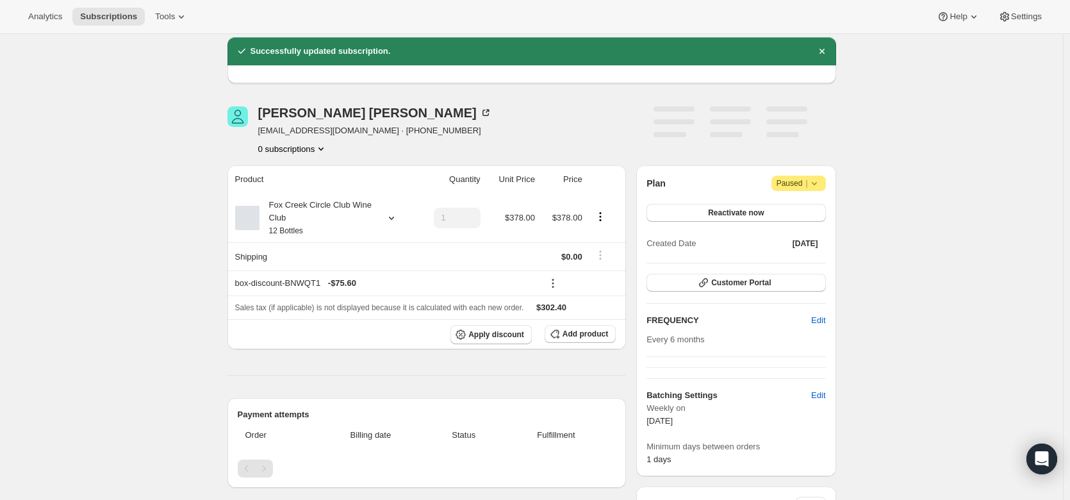
scroll to position [45, 0]
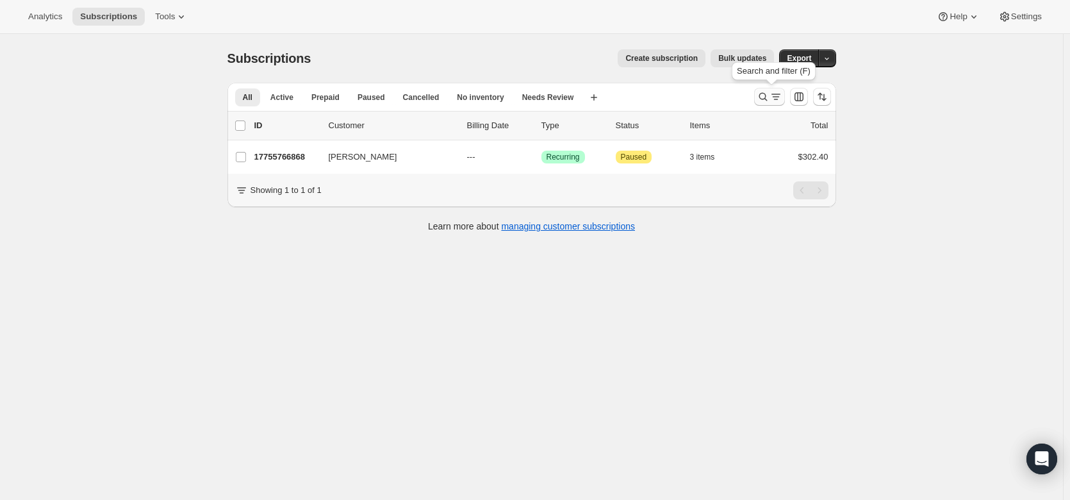
click at [767, 99] on icon "Search and filter results" at bounding box center [763, 97] width 8 height 8
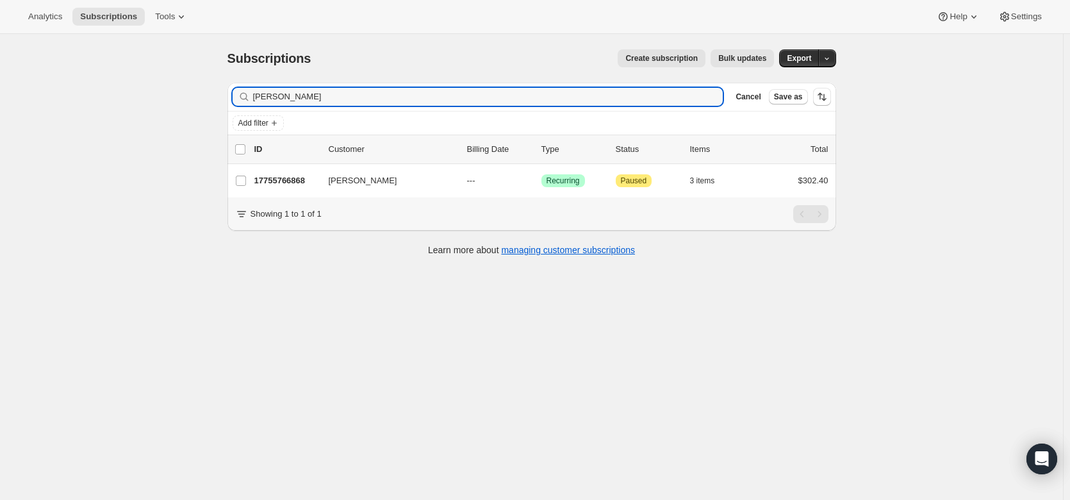
drag, startPoint x: 338, startPoint y: 95, endPoint x: 247, endPoint y: 97, distance: 91.0
click at [247, 97] on div "[PERSON_NAME] Clear" at bounding box center [478, 97] width 491 height 18
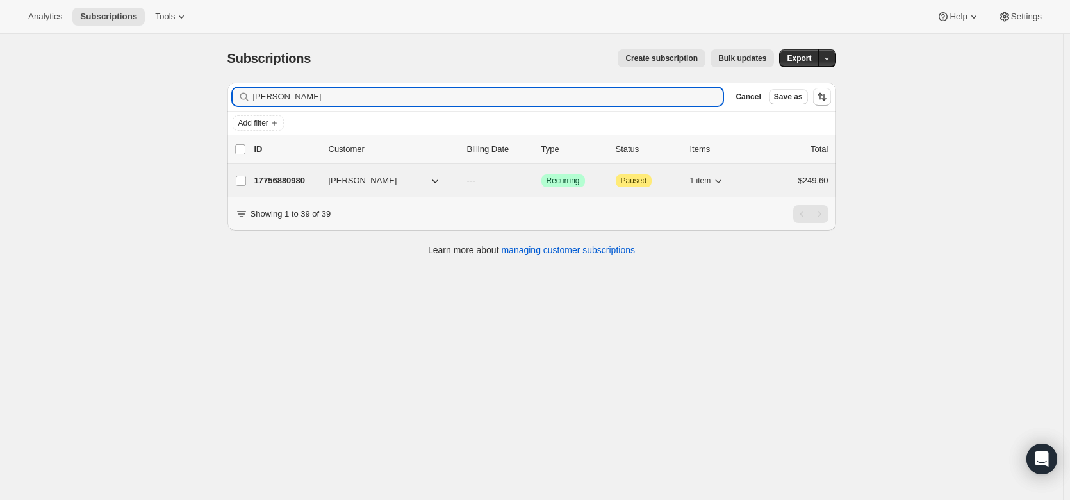
type input "[PERSON_NAME]"
click at [279, 175] on p "17756880980" at bounding box center [286, 180] width 64 height 13
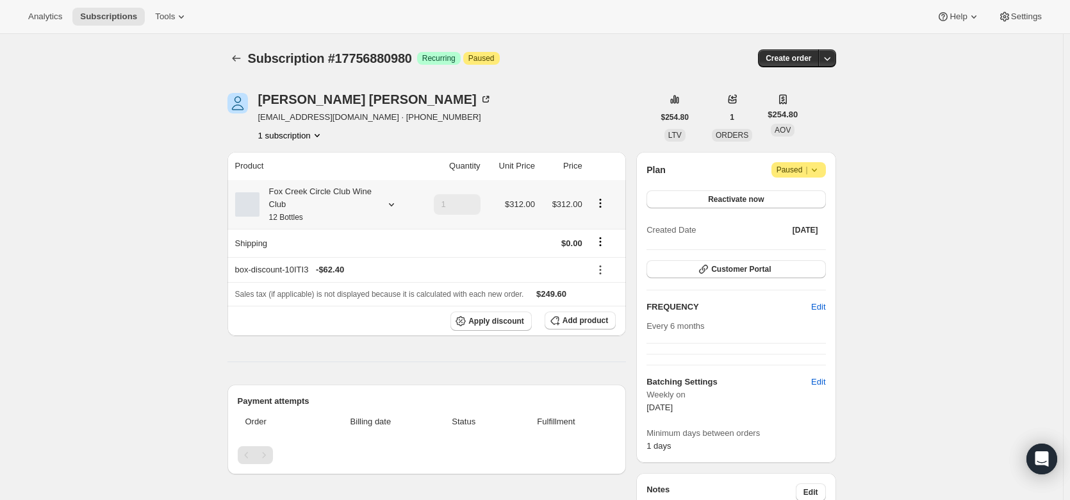
click at [391, 202] on icon at bounding box center [391, 204] width 13 height 13
click at [370, 293] on button "Edit box" at bounding box center [321, 289] width 126 height 18
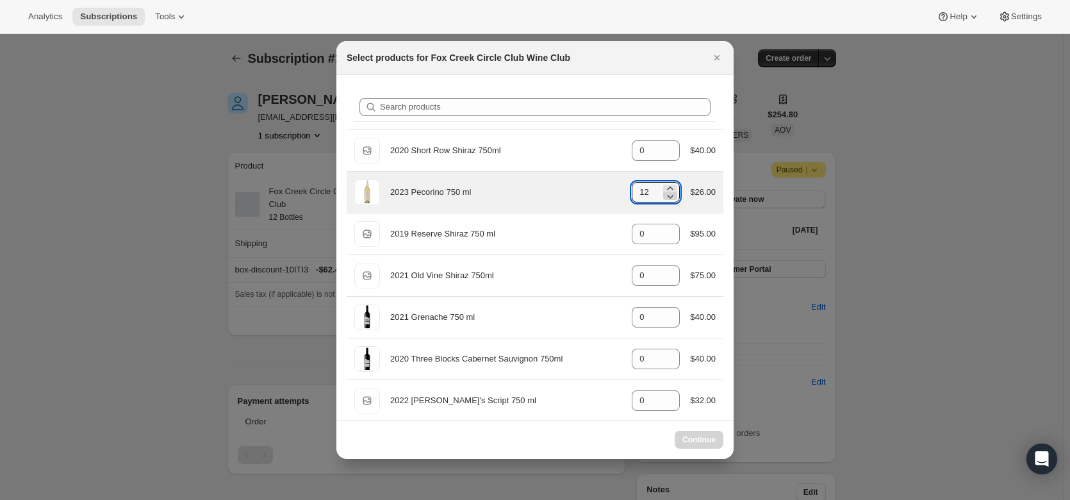
click at [669, 198] on icon ":rk4:" at bounding box center [670, 196] width 13 height 13
click at [666, 200] on icon ":rk4:" at bounding box center [670, 196] width 13 height 13
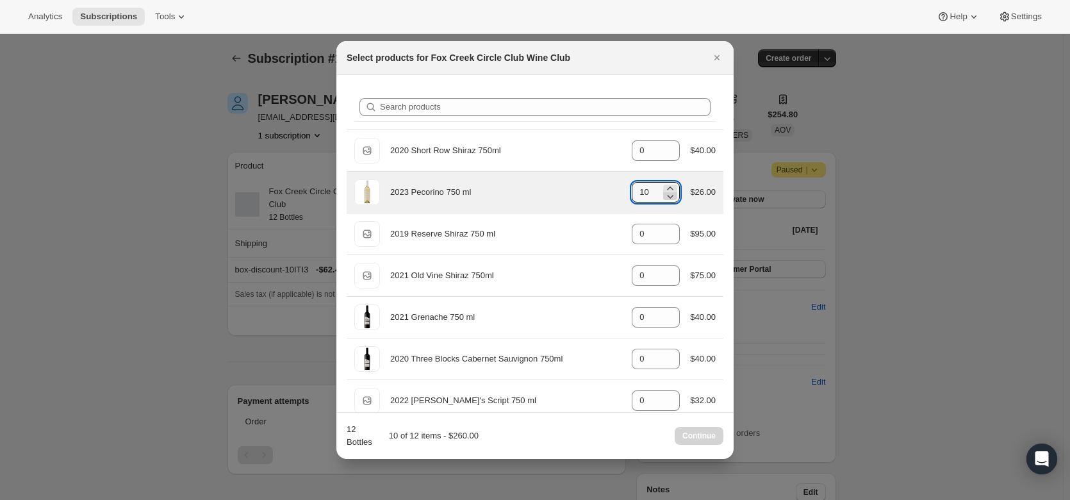
click at [666, 200] on icon ":rk4:" at bounding box center [670, 196] width 13 height 13
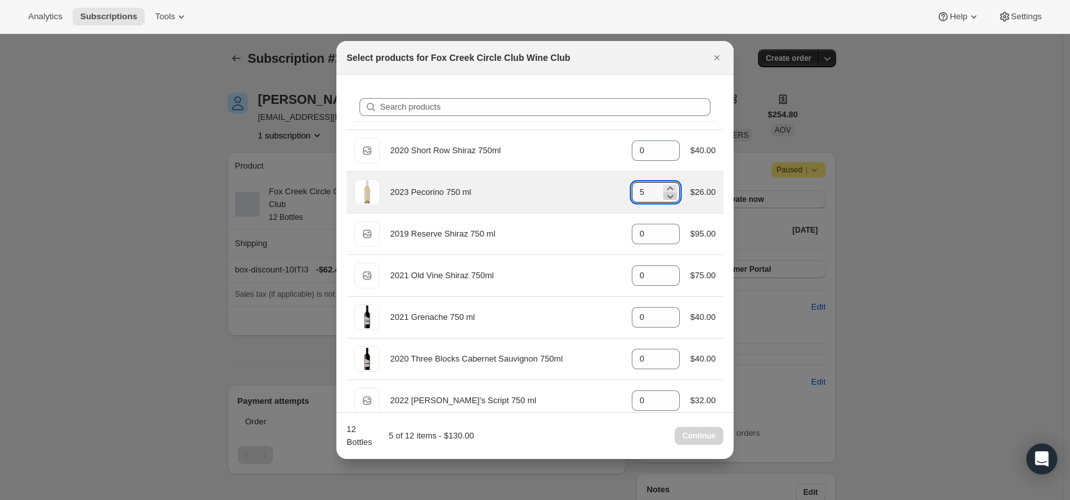
click at [666, 200] on icon ":rk4:" at bounding box center [670, 196] width 13 height 13
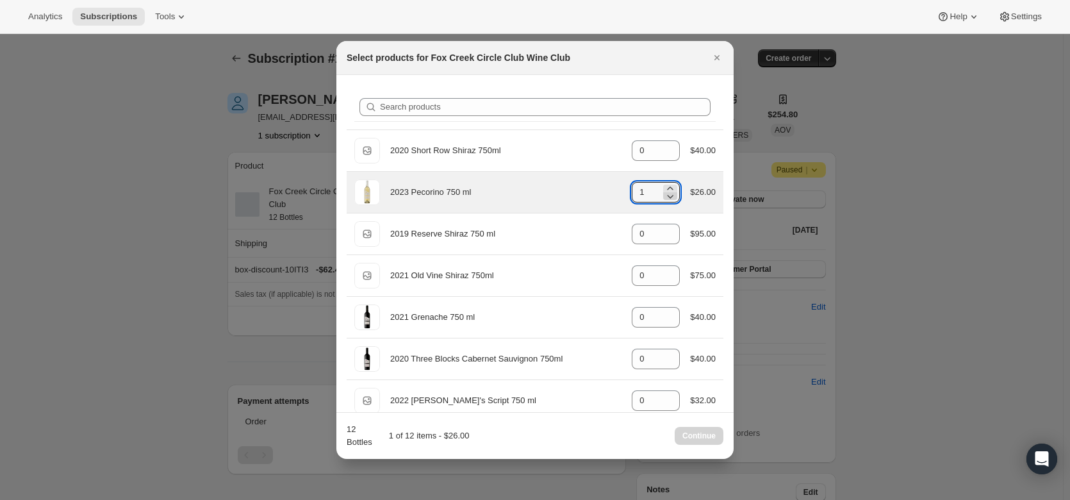
type input "0"
click at [586, 185] on div "2023 Pecorino 750 ml gid://shopify/ProductVariant/41594933280852 0 $26.00" at bounding box center [534, 192] width 361 height 26
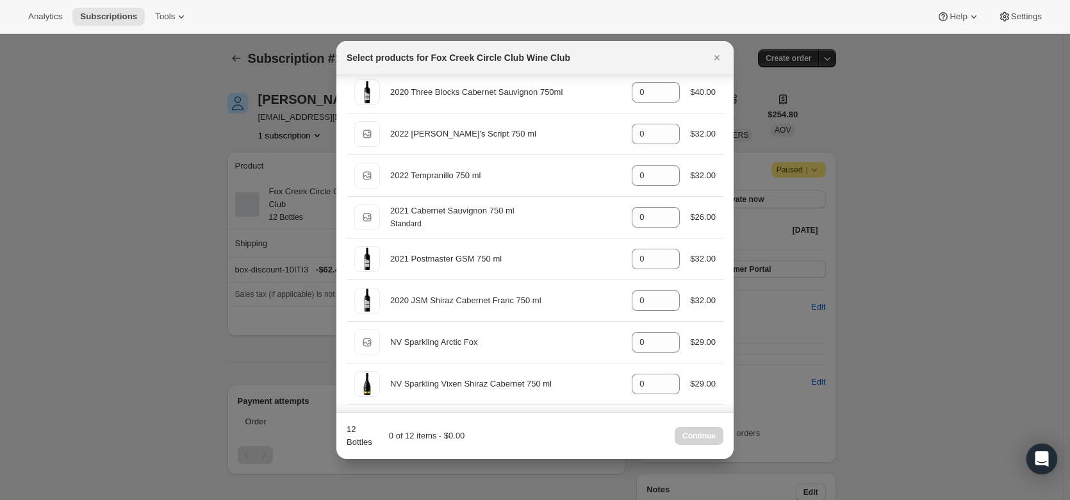
scroll to position [267, 0]
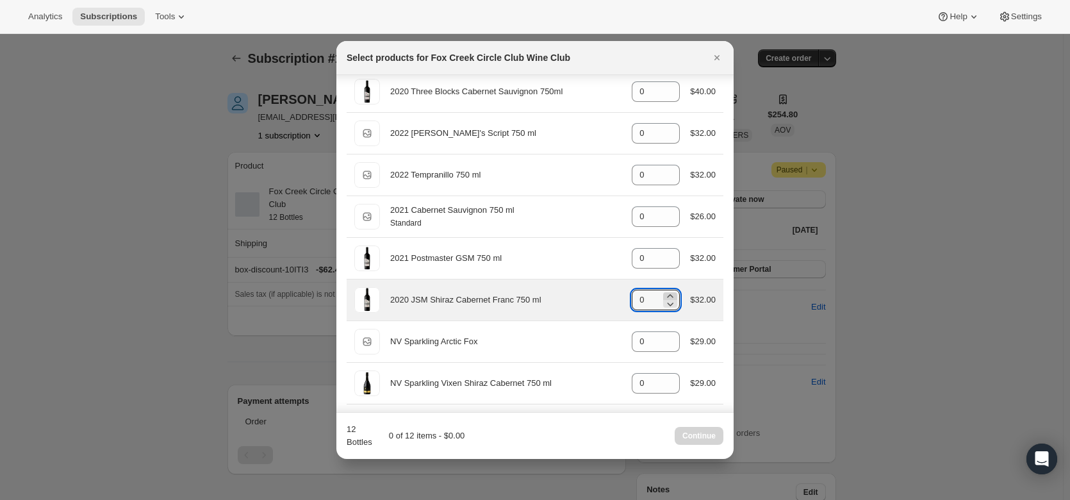
click at [669, 291] on icon ":rk4:" at bounding box center [670, 296] width 13 height 13
type input "1"
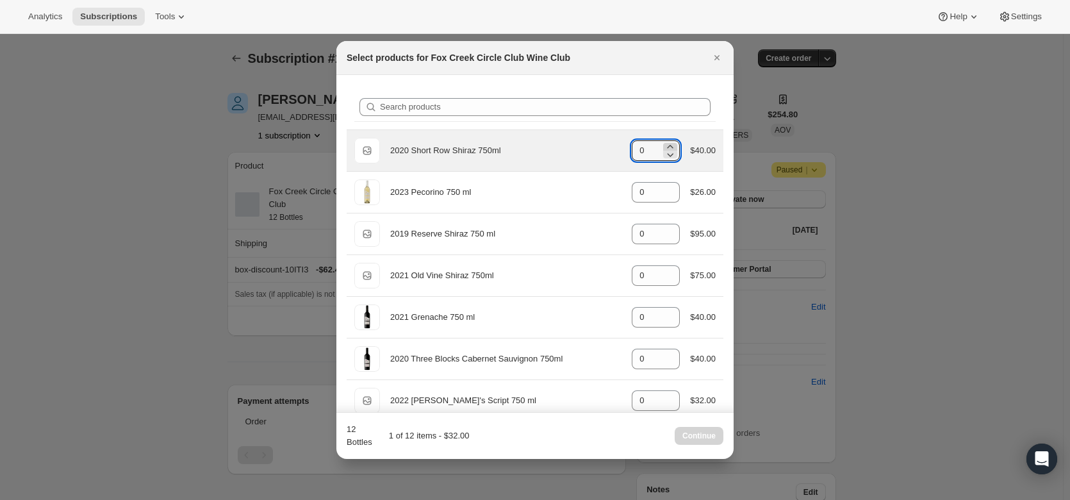
click at [668, 146] on icon ":rk4:" at bounding box center [671, 146] width 6 height 3
type input "1"
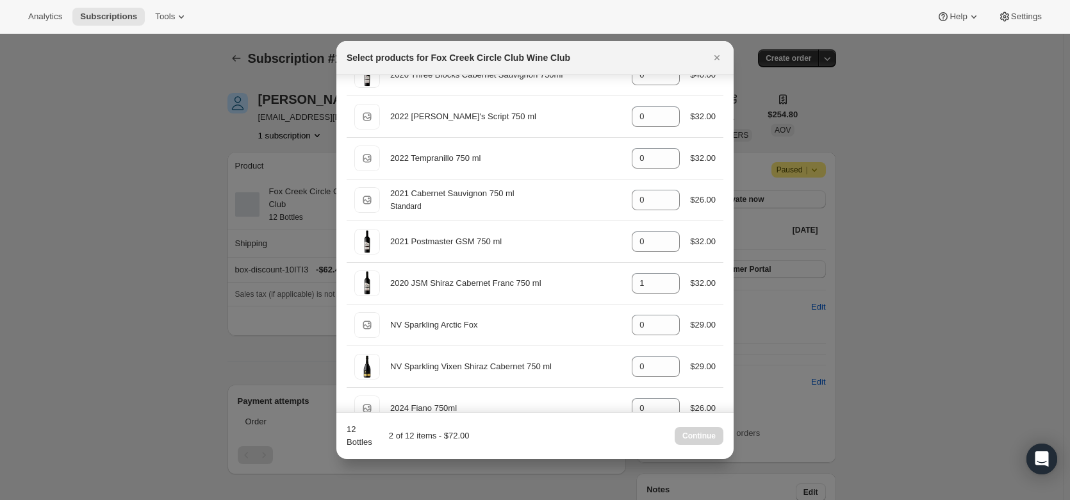
scroll to position [283, 0]
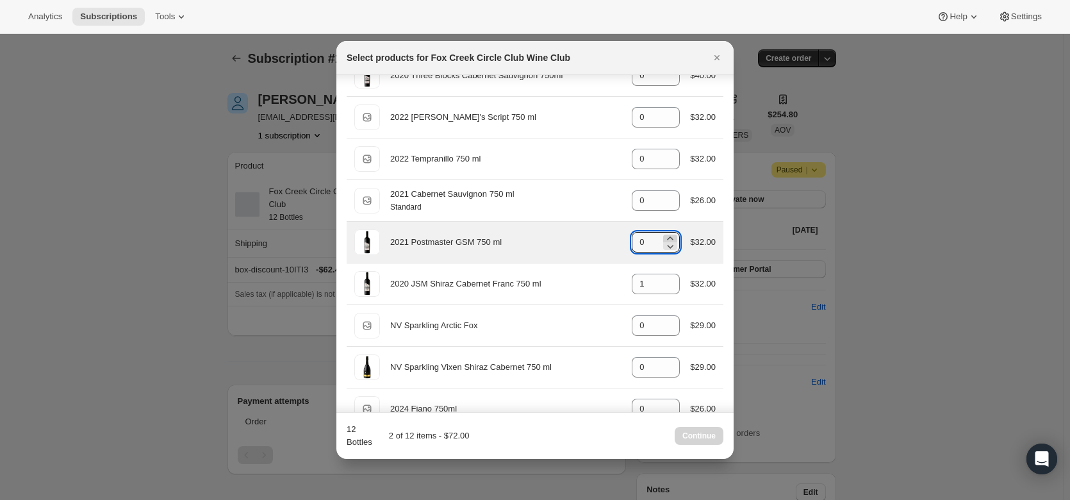
click at [668, 234] on icon ":rk4:" at bounding box center [670, 238] width 13 height 13
type input "2"
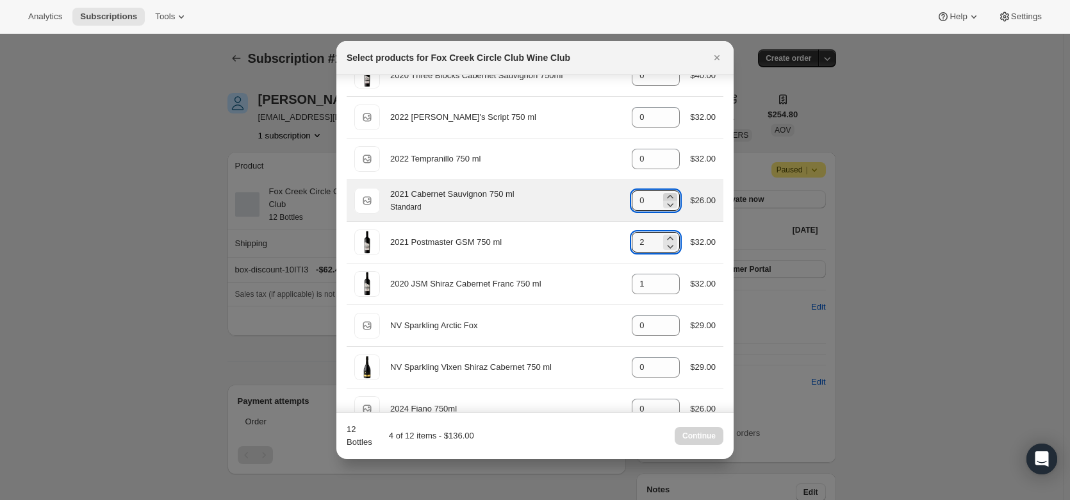
click at [666, 195] on icon ":rk4:" at bounding box center [670, 196] width 13 height 13
type input "1"
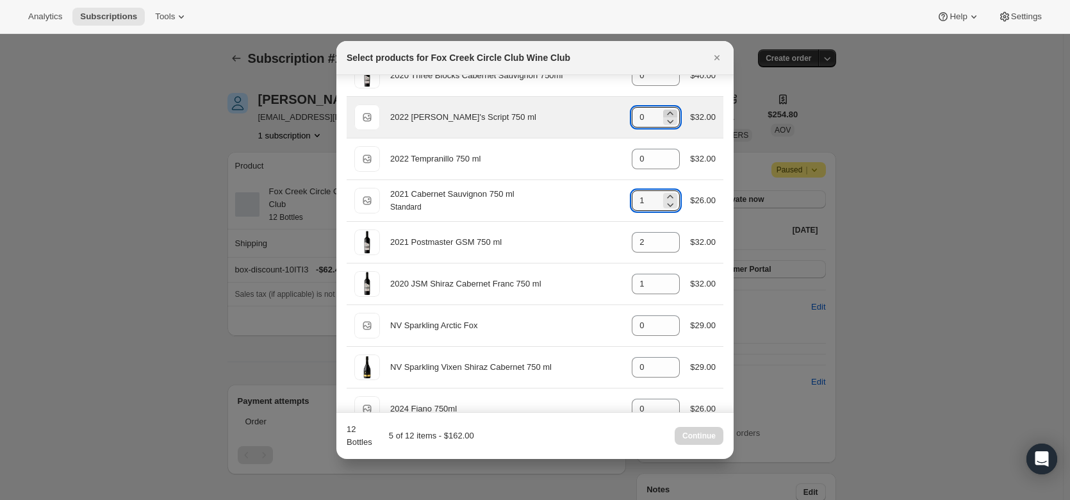
click at [668, 111] on icon ":rk4:" at bounding box center [670, 113] width 13 height 13
type input "1"
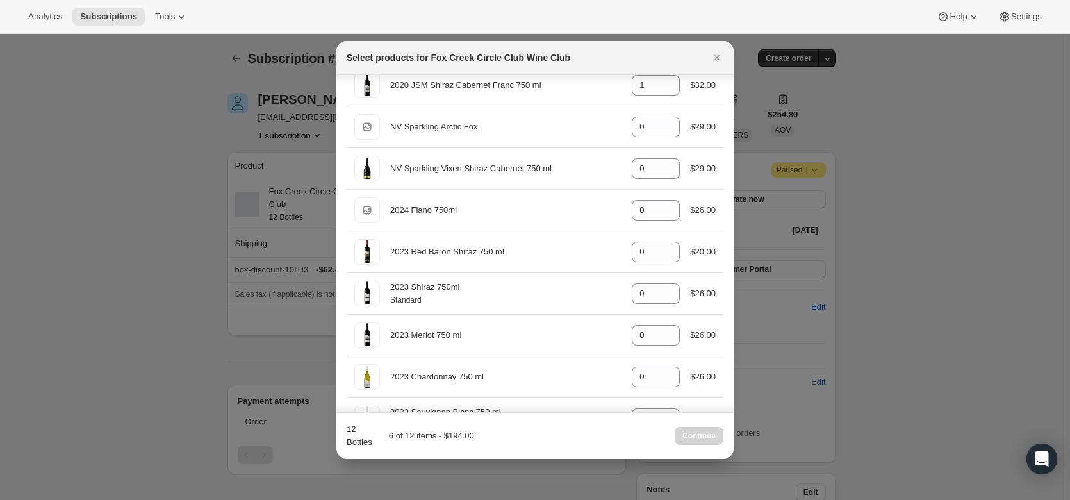
scroll to position [516, 0]
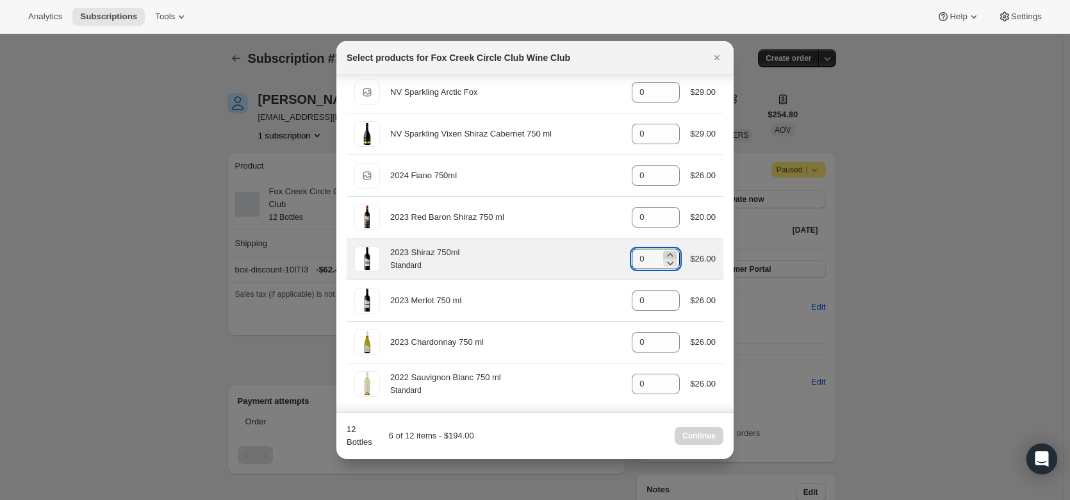
click at [664, 250] on icon ":rk4:" at bounding box center [670, 255] width 13 height 13
type input "2"
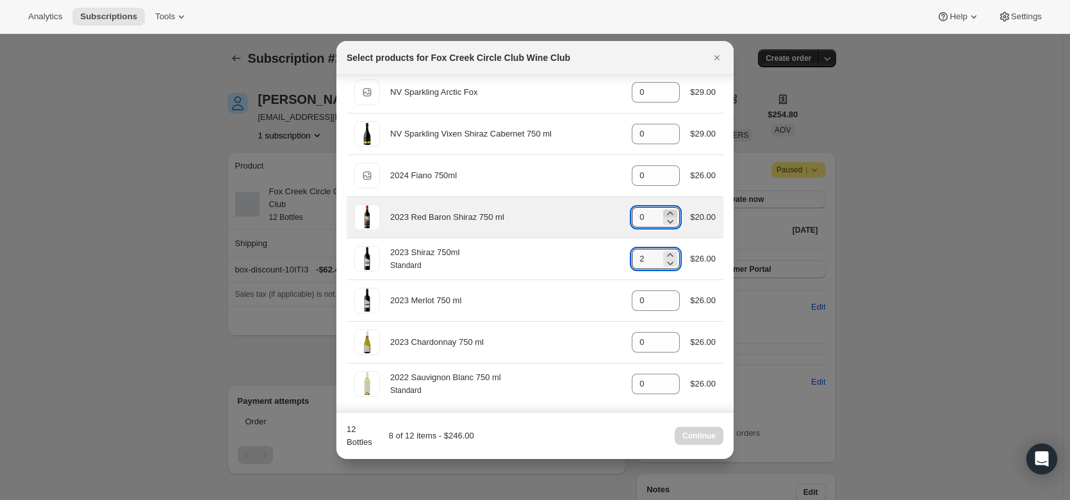
click at [665, 213] on icon ":rk4:" at bounding box center [670, 213] width 13 height 13
type input "3"
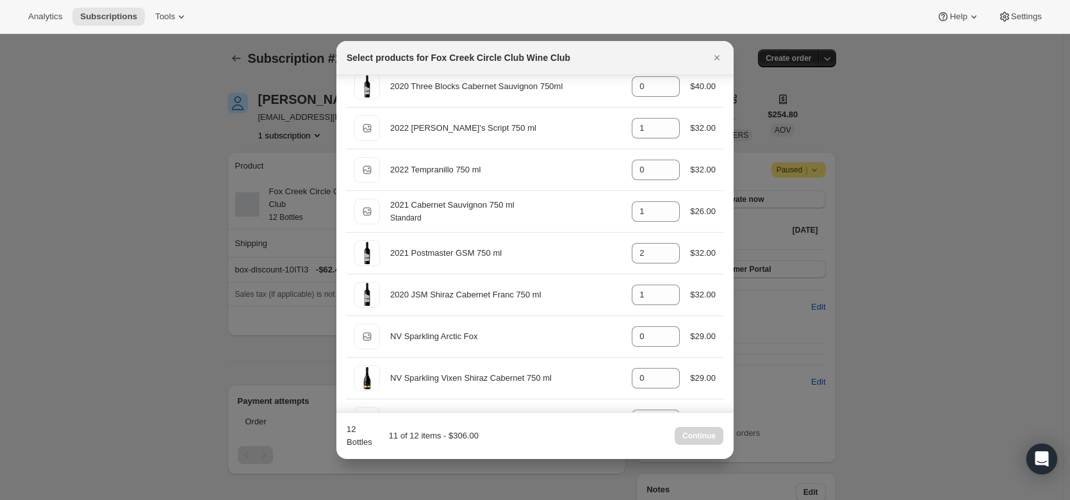
scroll to position [272, 0]
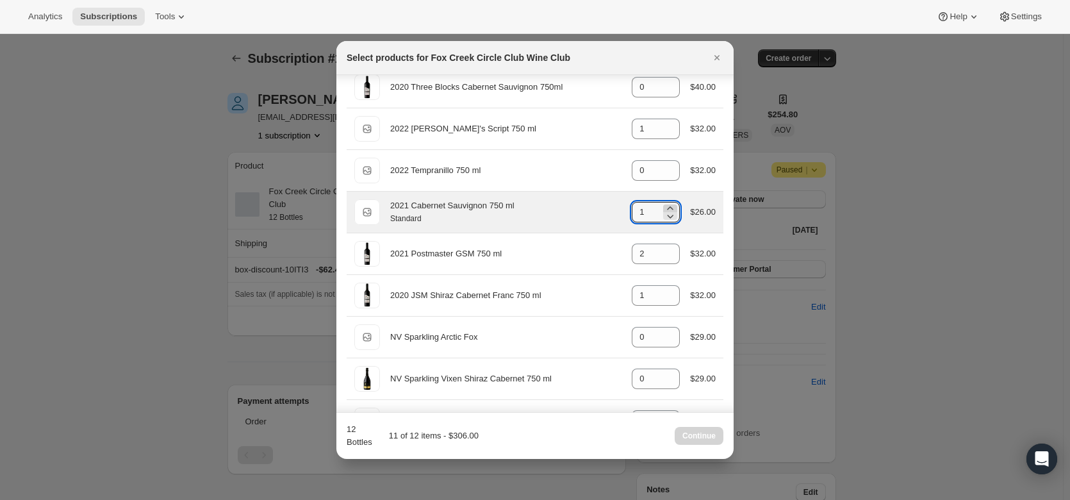
click at [665, 208] on icon ":rk4:" at bounding box center [670, 208] width 13 height 13
type input "2"
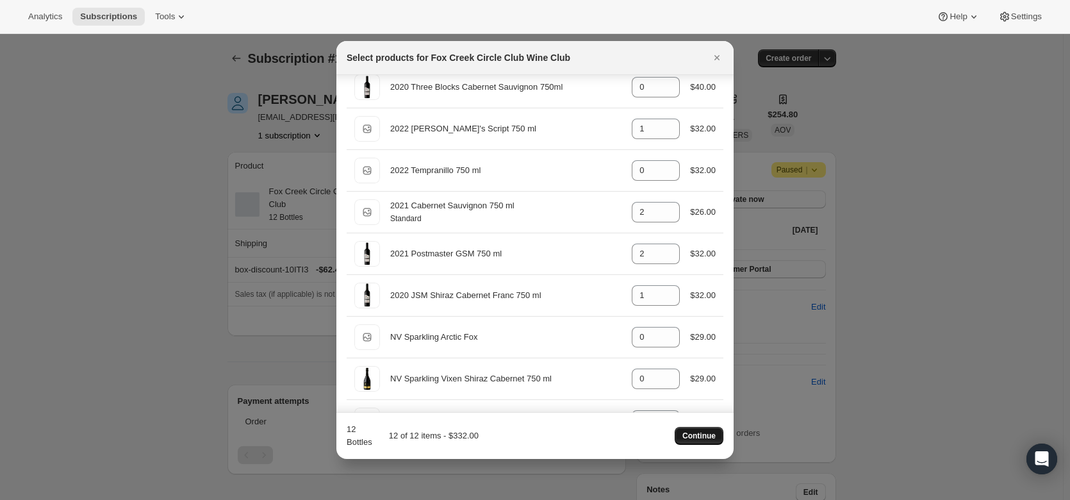
click at [710, 436] on span "Continue" at bounding box center [698, 436] width 33 height 10
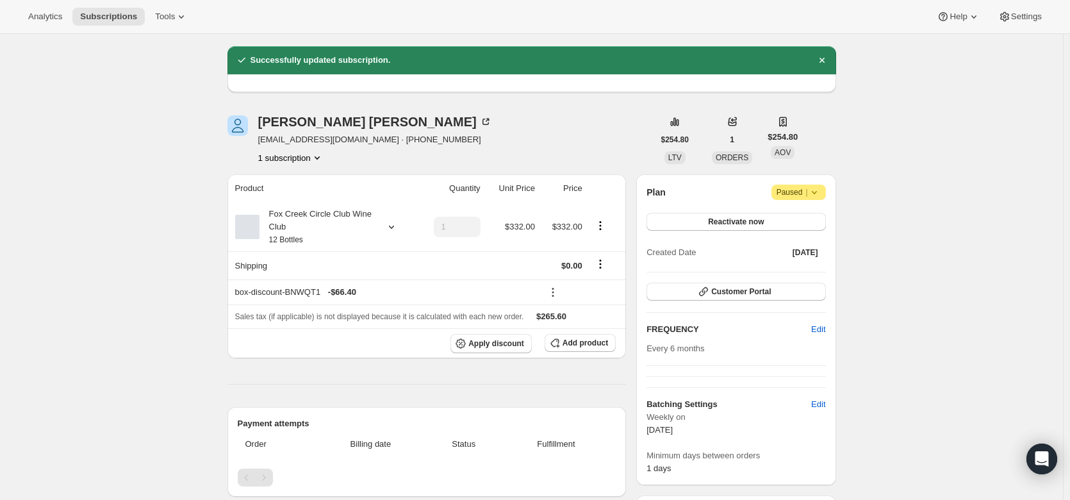
scroll to position [36, 0]
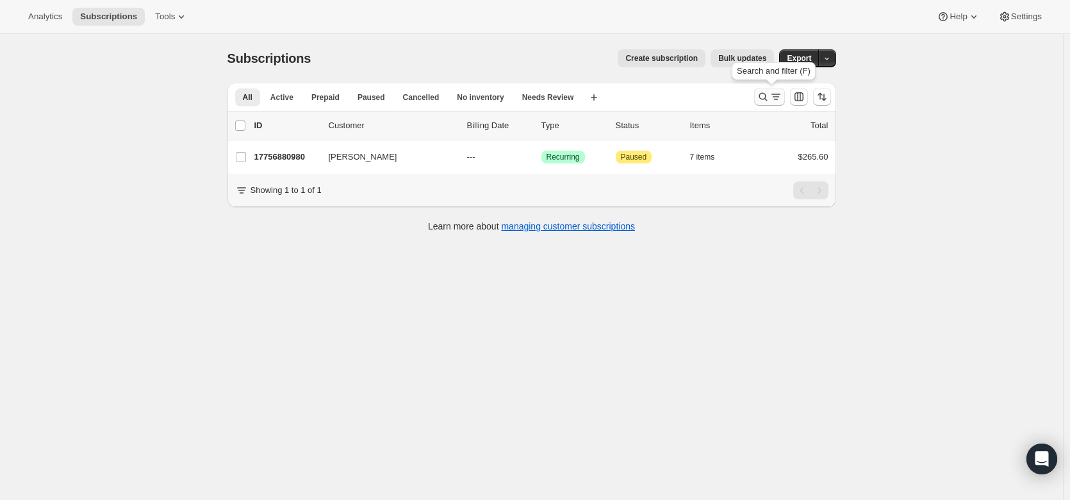
click at [780, 92] on icon "Search and filter results" at bounding box center [775, 96] width 13 height 13
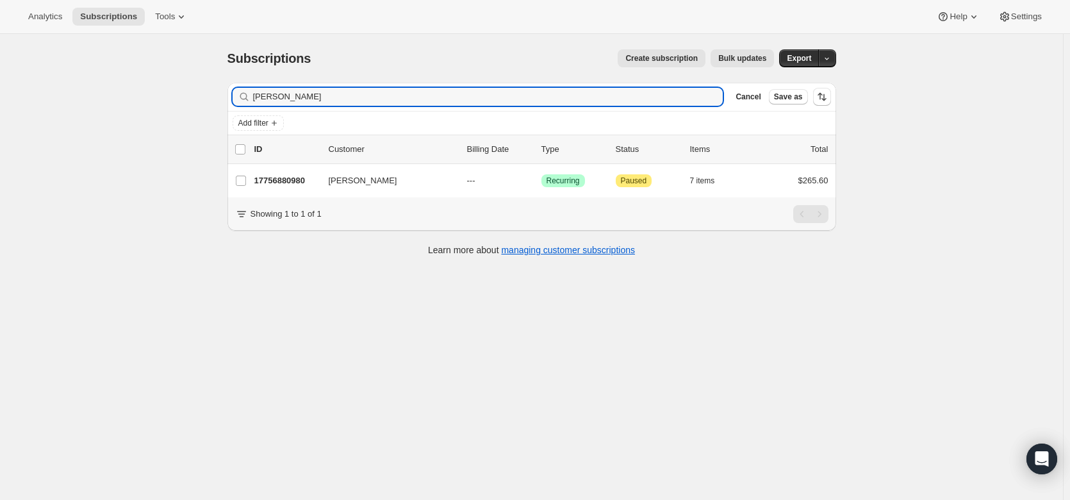
drag, startPoint x: 333, startPoint y: 95, endPoint x: 242, endPoint y: 97, distance: 91.7
click at [242, 97] on div "[PERSON_NAME] Clear" at bounding box center [478, 97] width 491 height 18
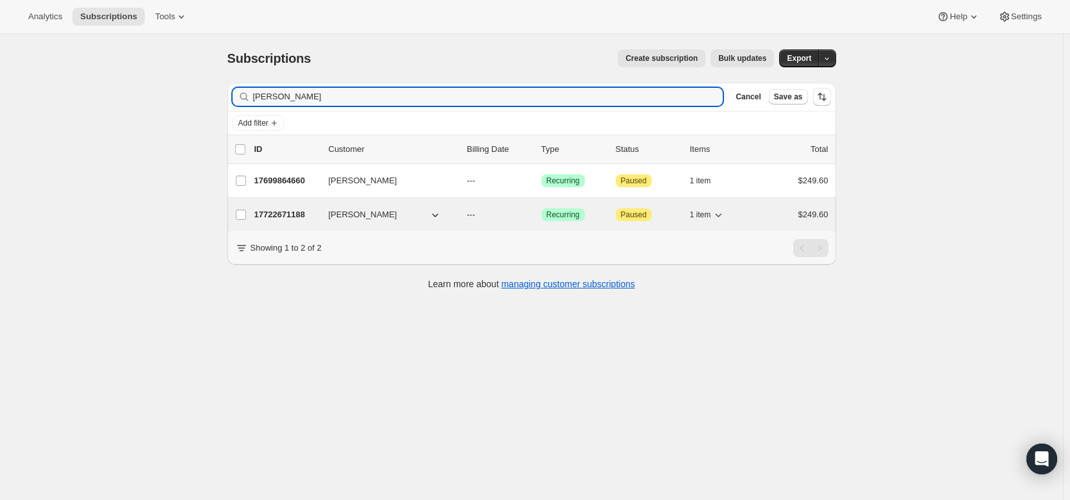
type input "[PERSON_NAME]"
click at [277, 208] on p "17722671188" at bounding box center [286, 214] width 64 height 13
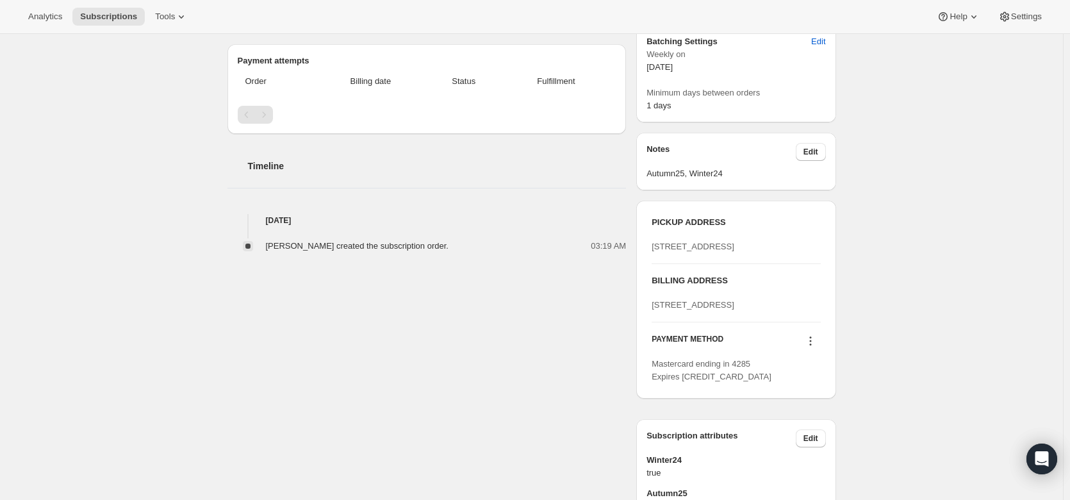
scroll to position [341, 0]
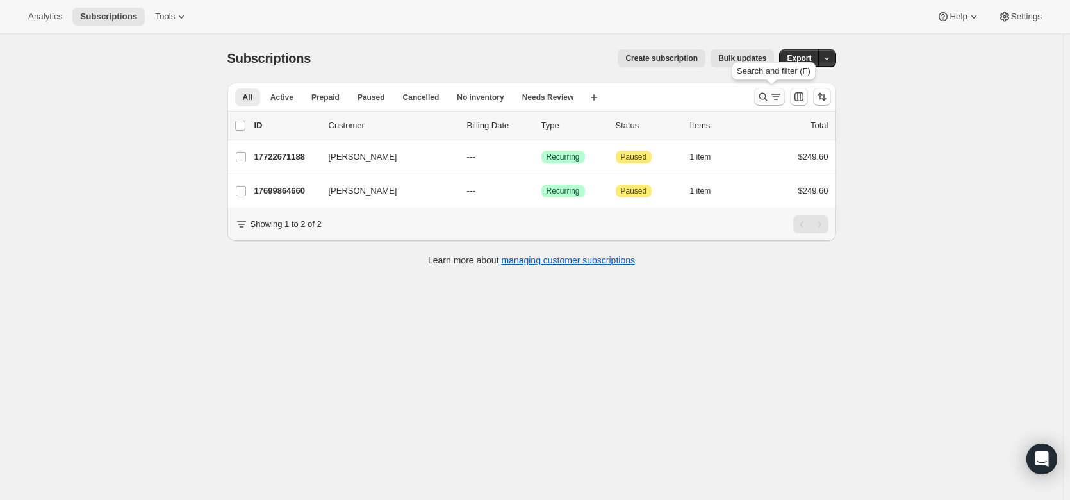
click at [774, 101] on icon "Search and filter results" at bounding box center [775, 96] width 13 height 13
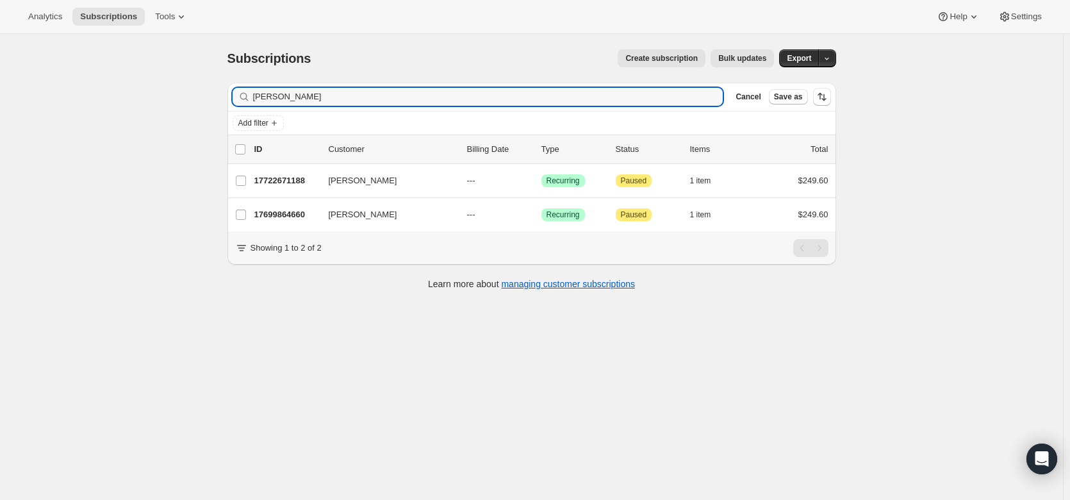
drag, startPoint x: 295, startPoint y: 99, endPoint x: 238, endPoint y: 96, distance: 57.7
click at [238, 96] on div "[PERSON_NAME] Clear" at bounding box center [478, 97] width 491 height 18
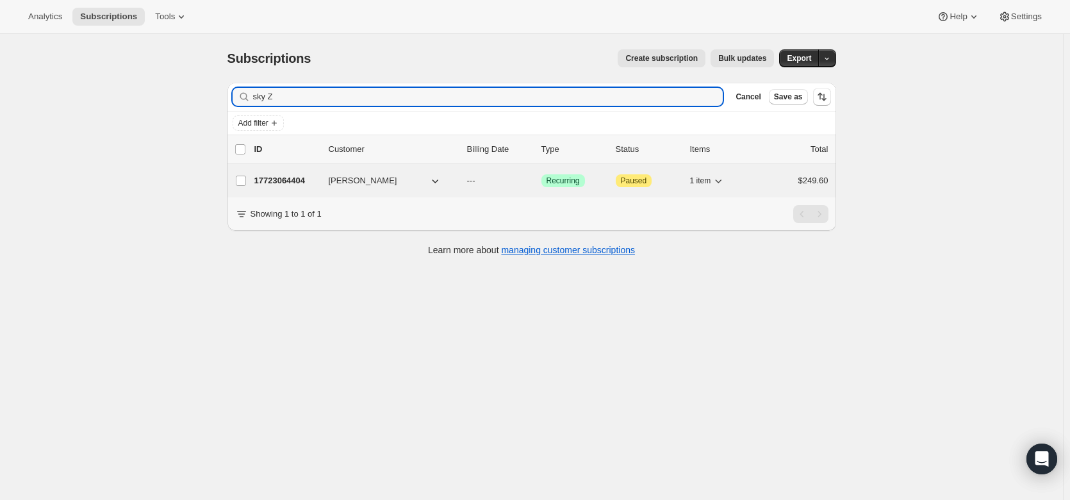
type input "sky Z"
click at [286, 176] on p "17723064404" at bounding box center [286, 180] width 64 height 13
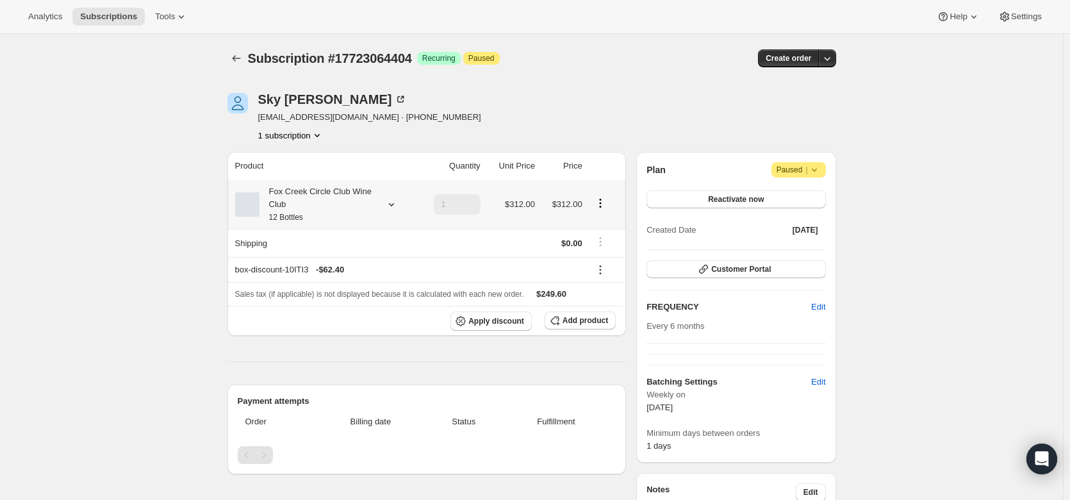
click at [391, 203] on icon at bounding box center [391, 204] width 13 height 13
click at [371, 281] on button "Edit box" at bounding box center [321, 289] width 126 height 18
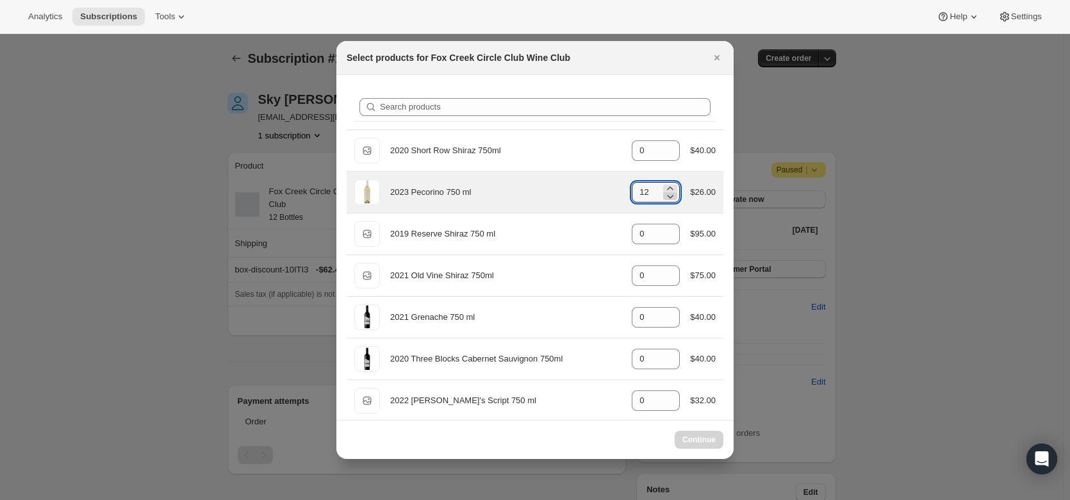
click at [668, 201] on icon ":r1mi:" at bounding box center [670, 196] width 13 height 13
click at [667, 198] on icon ":r1mi:" at bounding box center [670, 196] width 13 height 13
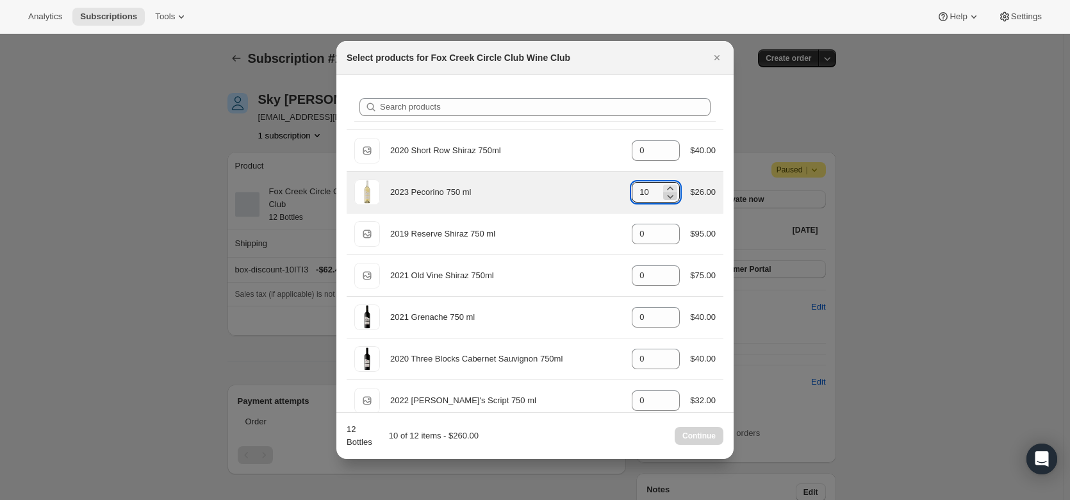
click at [667, 198] on icon ":r1mi:" at bounding box center [670, 196] width 13 height 13
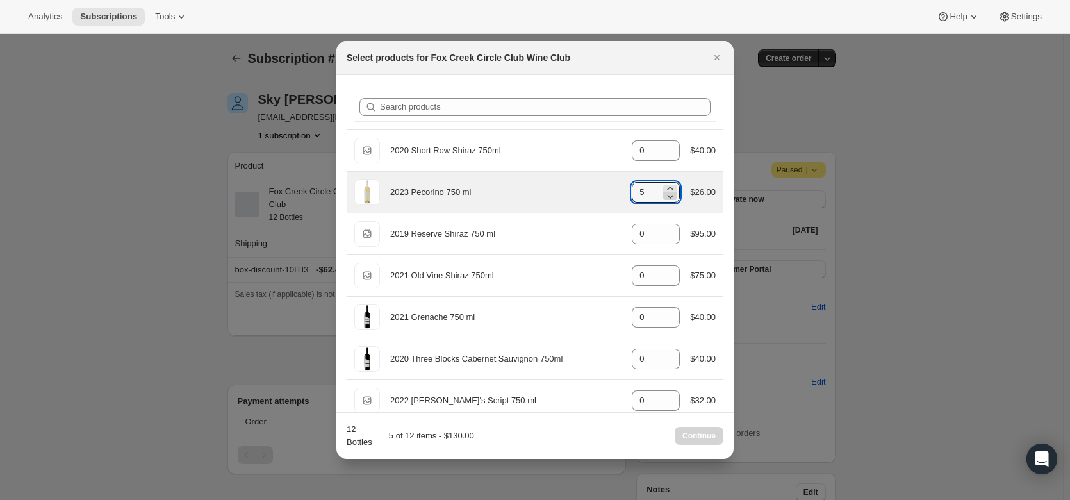
click at [667, 198] on icon ":r1mi:" at bounding box center [670, 196] width 13 height 13
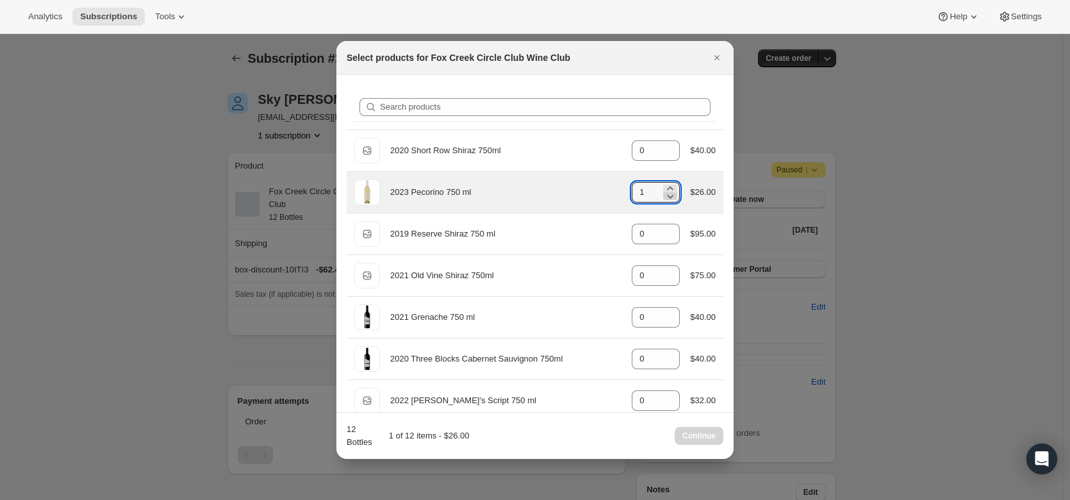
type input "0"
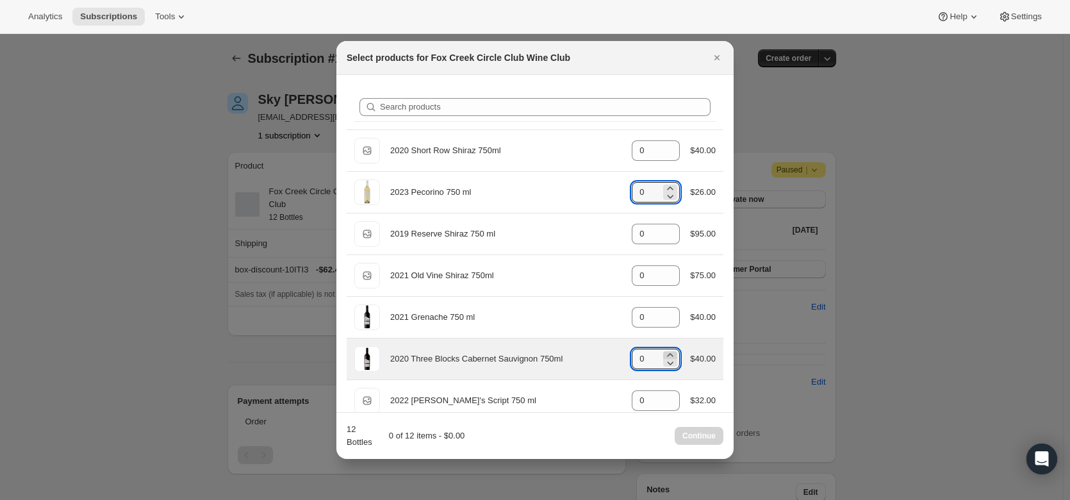
click at [664, 353] on icon ":r1mi:" at bounding box center [670, 355] width 13 height 13
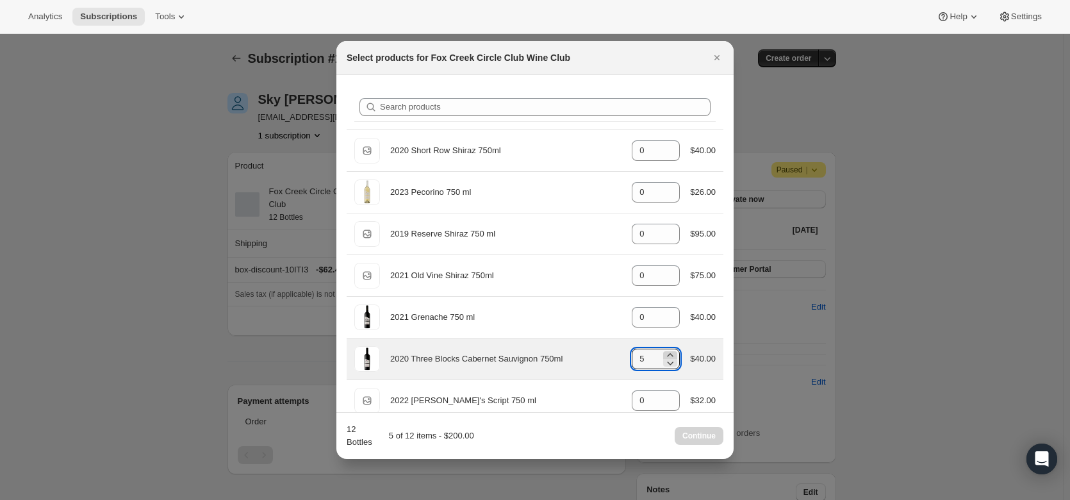
click at [664, 353] on icon ":r1mi:" at bounding box center [670, 355] width 13 height 13
type input "6"
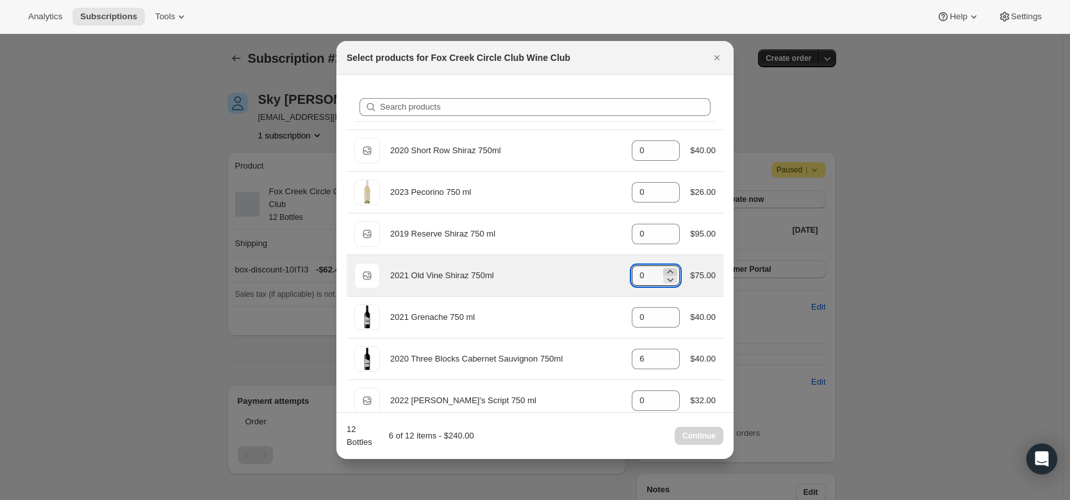
click at [666, 270] on icon ":r1mi:" at bounding box center [670, 271] width 13 height 13
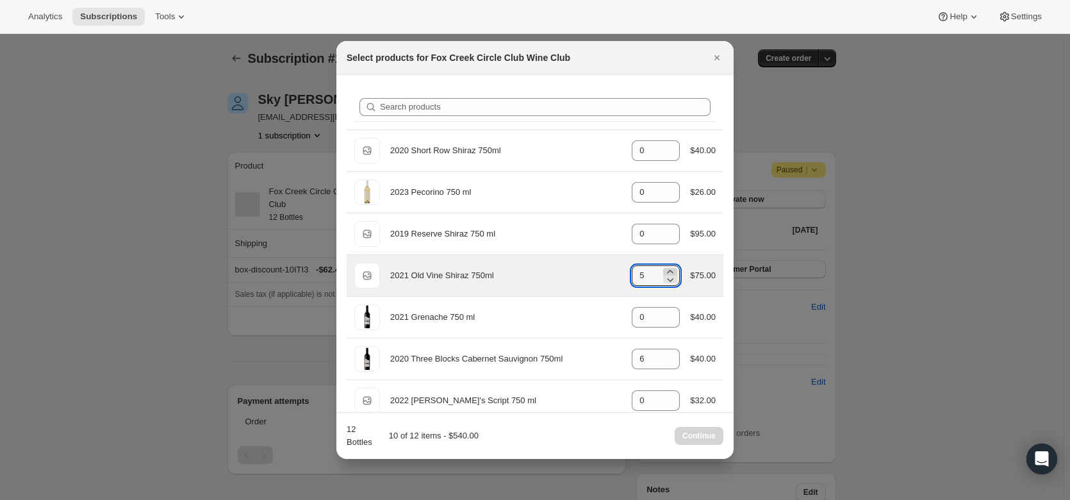
click at [666, 270] on icon ":r1mi:" at bounding box center [670, 271] width 13 height 13
type input "6"
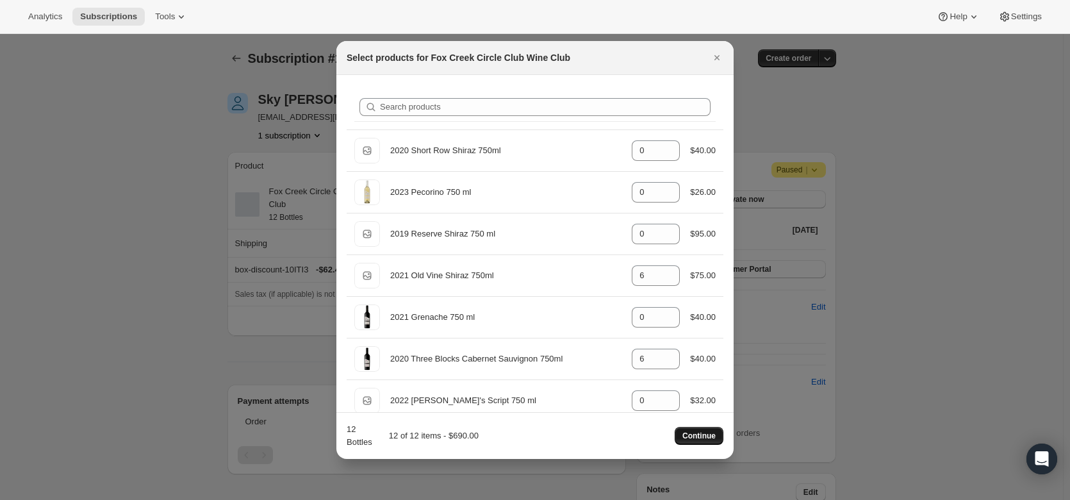
click at [702, 438] on span "Continue" at bounding box center [698, 436] width 33 height 10
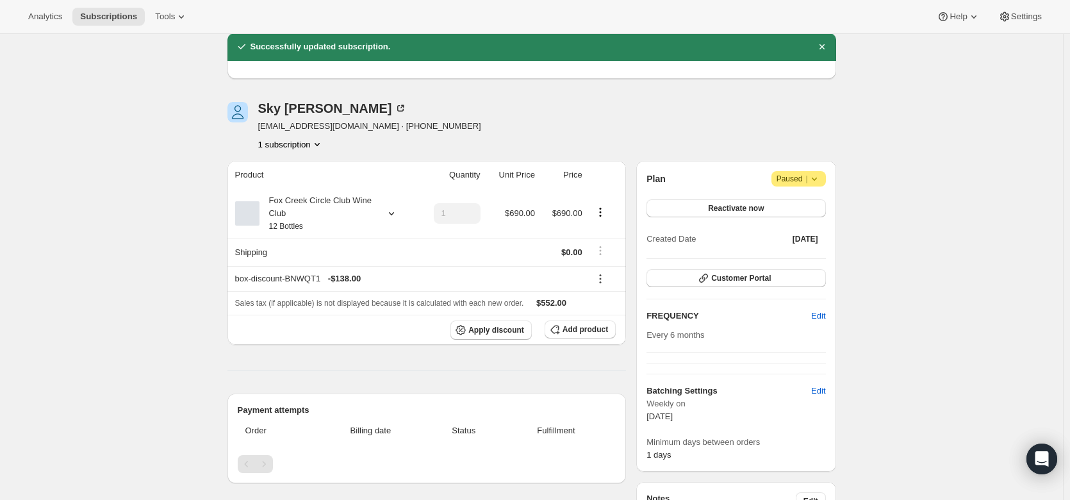
scroll to position [35, 0]
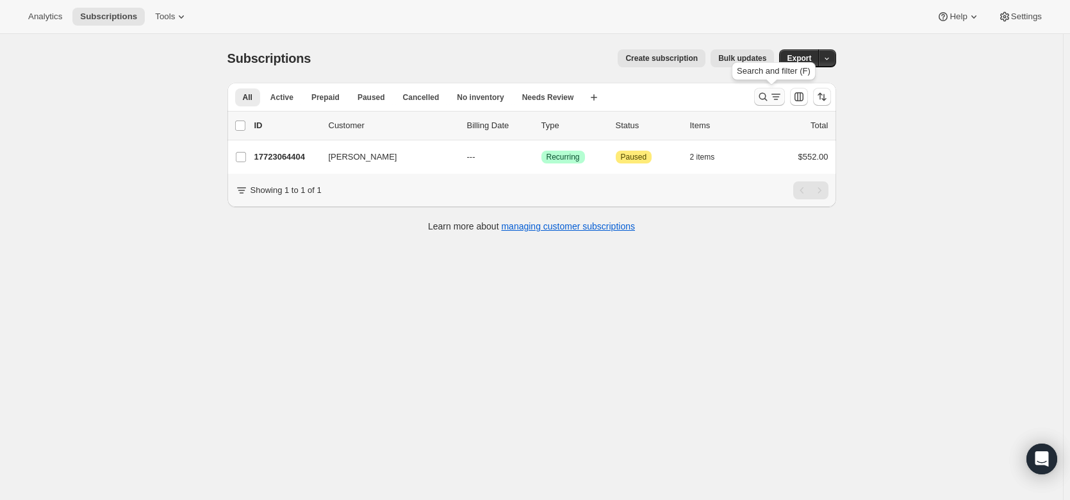
click at [766, 102] on icon "Search and filter results" at bounding box center [763, 96] width 13 height 13
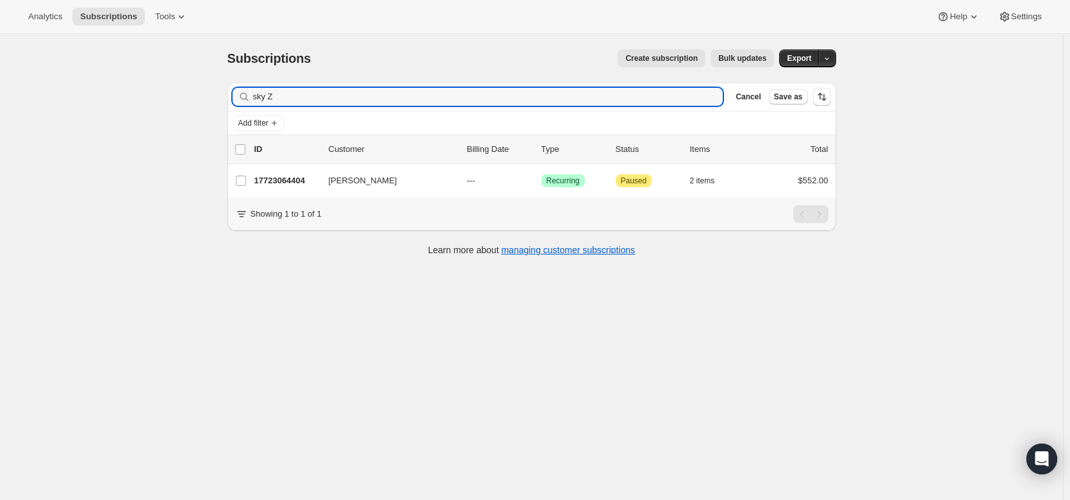
drag, startPoint x: 277, startPoint y: 99, endPoint x: 245, endPoint y: 106, distance: 32.2
click at [245, 106] on div "Filter subscribers sky Z Clear Cancel Save as" at bounding box center [531, 97] width 609 height 28
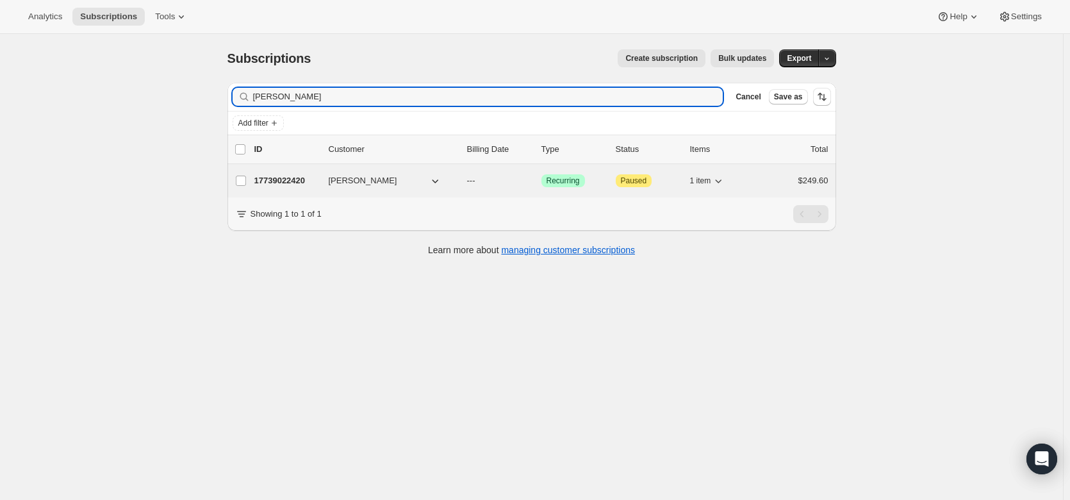
type input "[PERSON_NAME]"
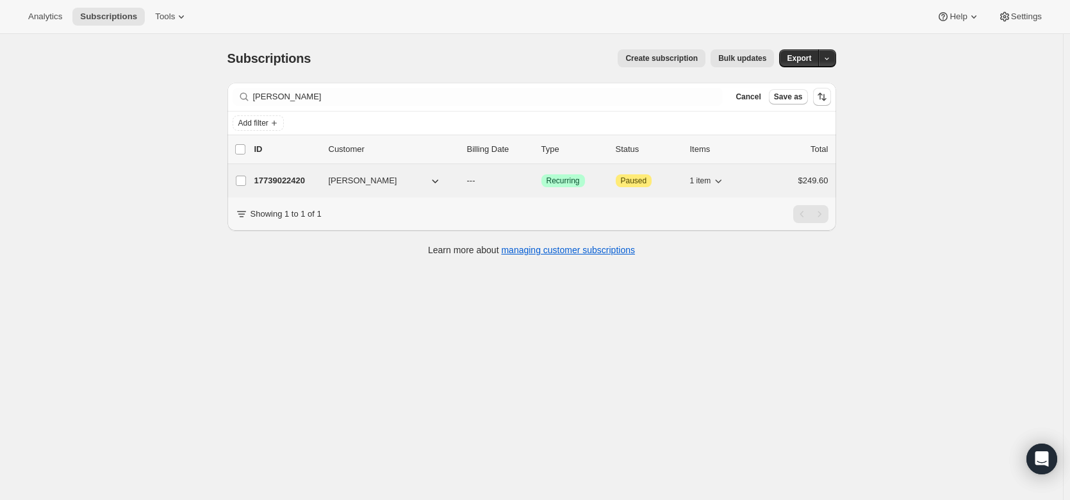
click at [285, 176] on p "17739022420" at bounding box center [286, 180] width 64 height 13
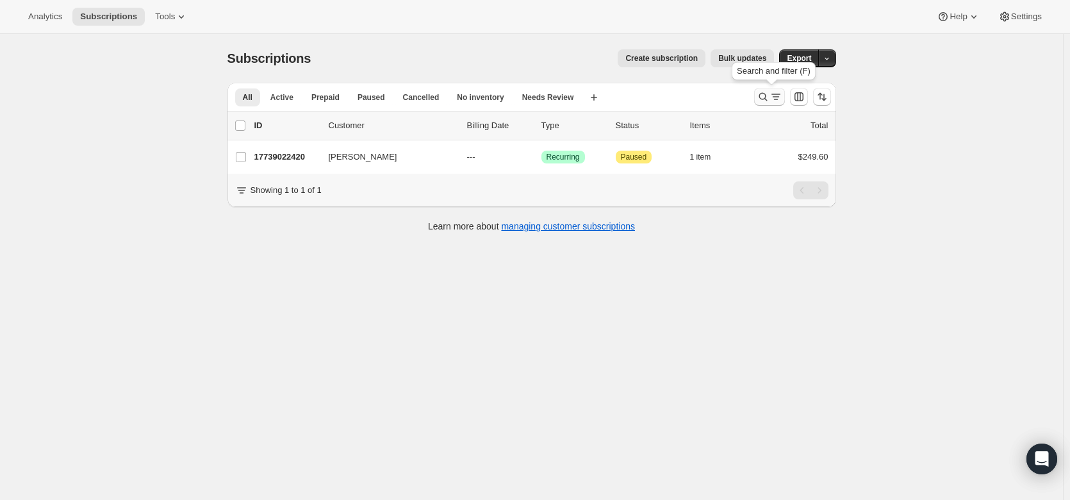
click at [778, 98] on icon "Search and filter results" at bounding box center [775, 96] width 13 height 13
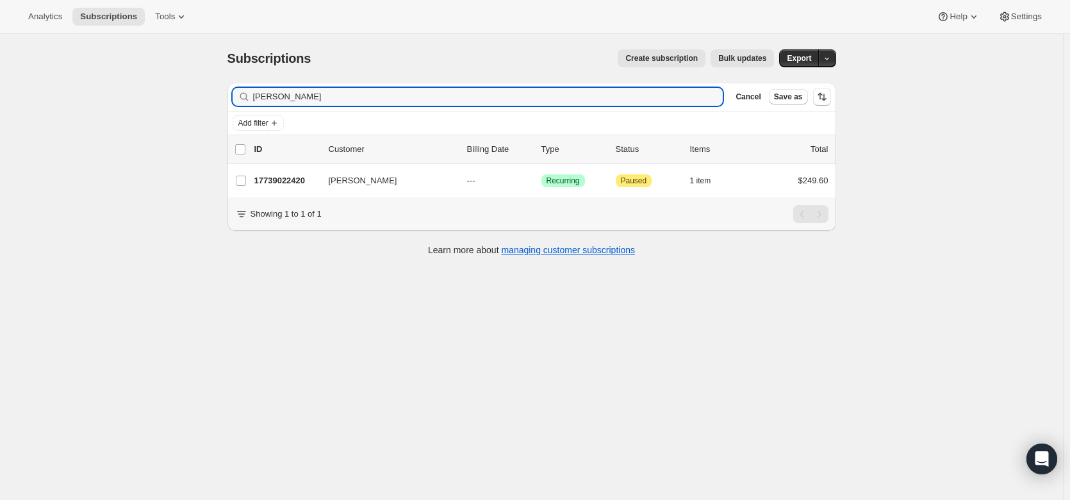
drag, startPoint x: 324, startPoint y: 95, endPoint x: 239, endPoint y: 83, distance: 86.1
click at [239, 83] on div "Filter subscribers [PERSON_NAME] Clear Cancel Save as" at bounding box center [531, 97] width 609 height 28
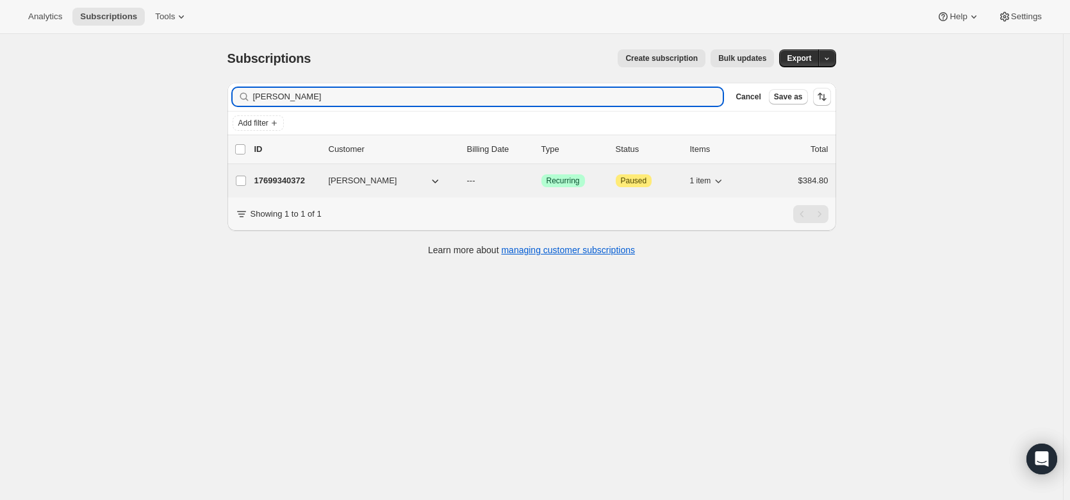
type input "[PERSON_NAME]"
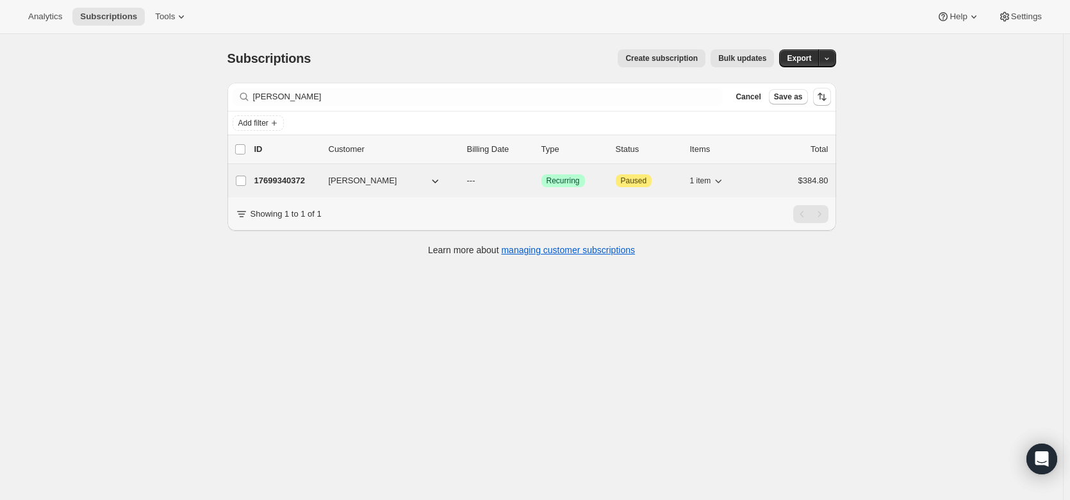
click at [281, 183] on p "17699340372" at bounding box center [286, 180] width 64 height 13
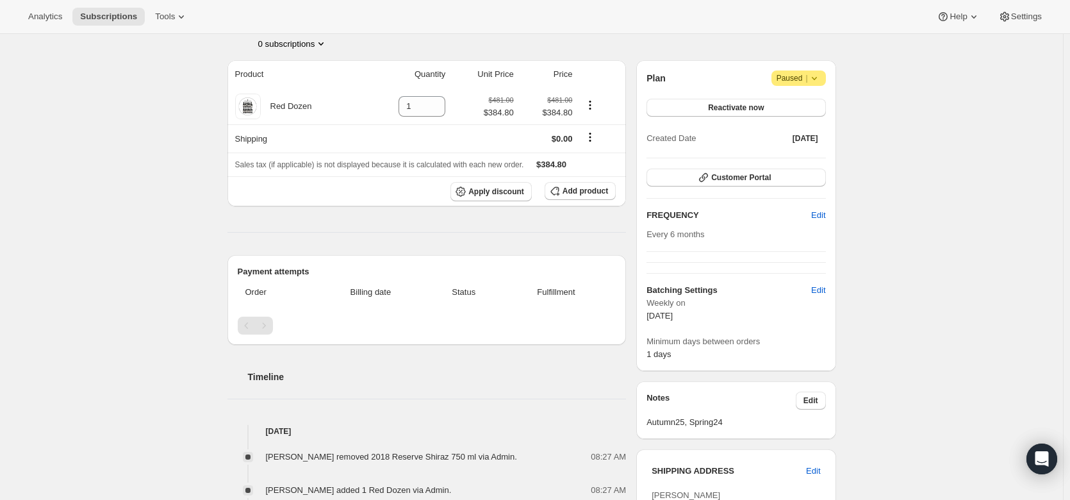
scroll to position [91, 0]
click at [890, 348] on div "Subscription #17699340372. This page is ready Subscription #17699340372 Success…" at bounding box center [531, 419] width 1063 height 952
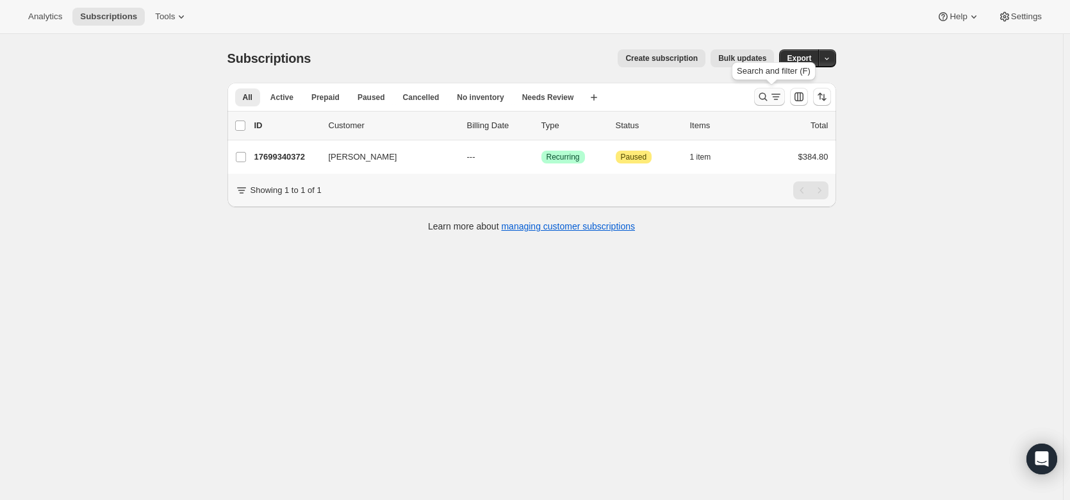
click at [759, 101] on button "Search and filter results" at bounding box center [769, 97] width 31 height 18
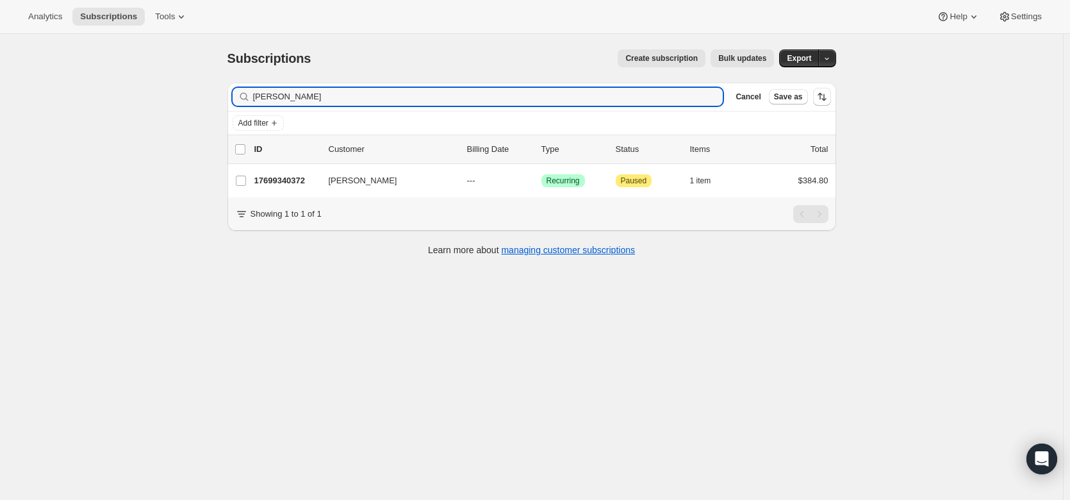
drag, startPoint x: 336, startPoint y: 99, endPoint x: 250, endPoint y: 89, distance: 85.8
click at [250, 89] on div "[PERSON_NAME] Clear" at bounding box center [478, 97] width 491 height 18
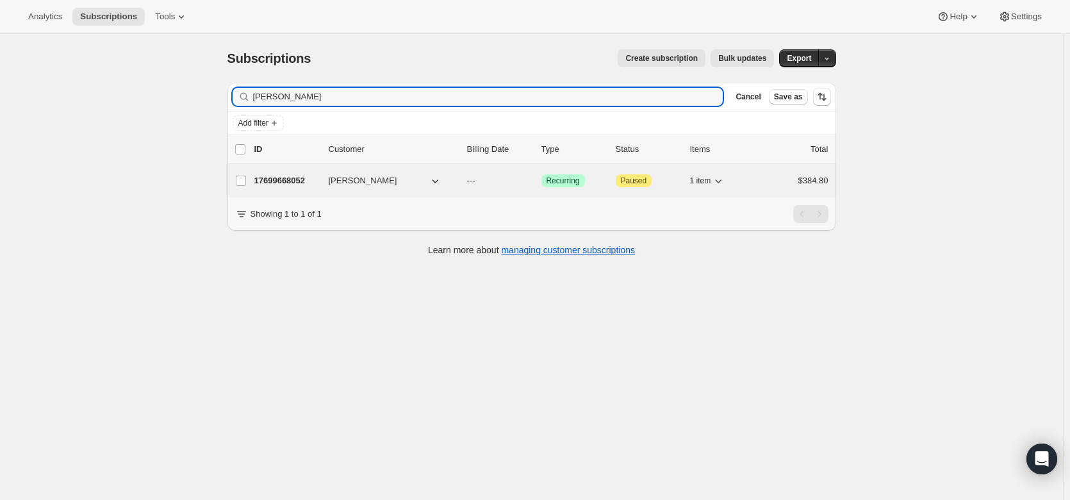
type input "[PERSON_NAME]"
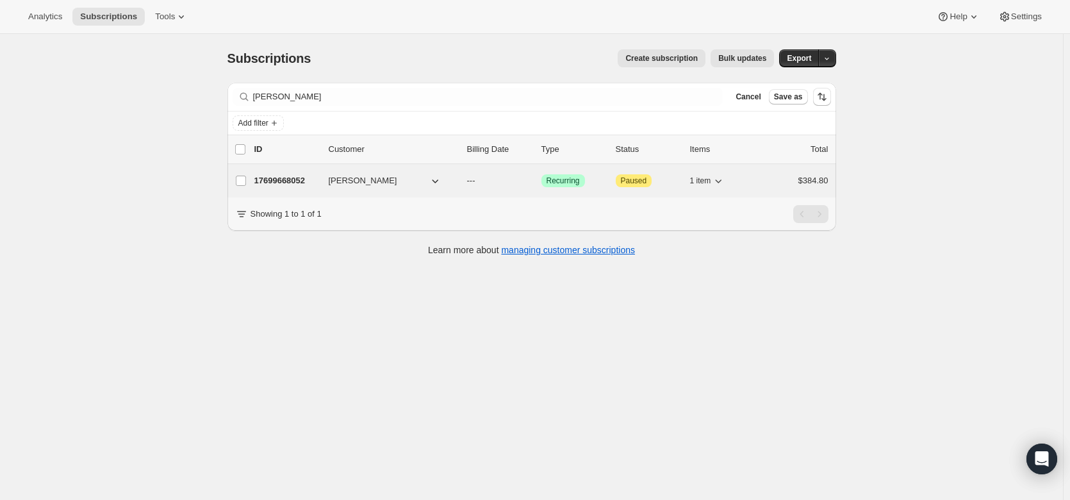
click at [272, 176] on p "17699668052" at bounding box center [286, 180] width 64 height 13
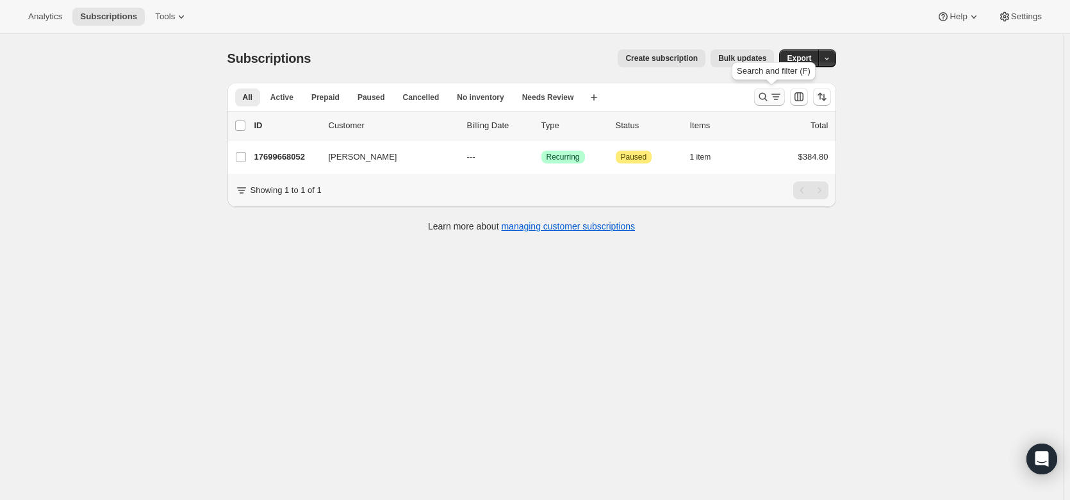
click at [773, 100] on icon "Search and filter results" at bounding box center [775, 96] width 13 height 13
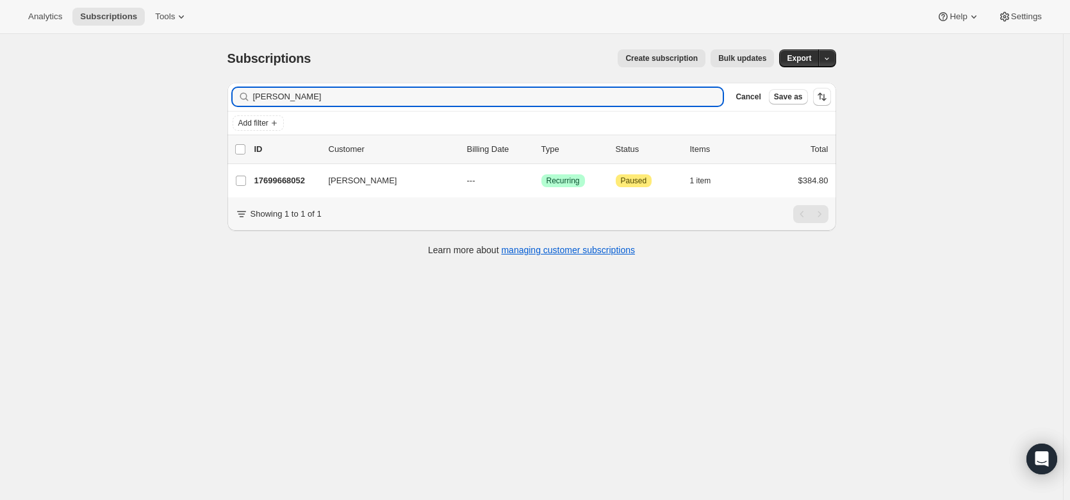
drag, startPoint x: 355, startPoint y: 100, endPoint x: 246, endPoint y: 88, distance: 109.5
click at [246, 88] on div "[PERSON_NAME]" at bounding box center [478, 97] width 491 height 18
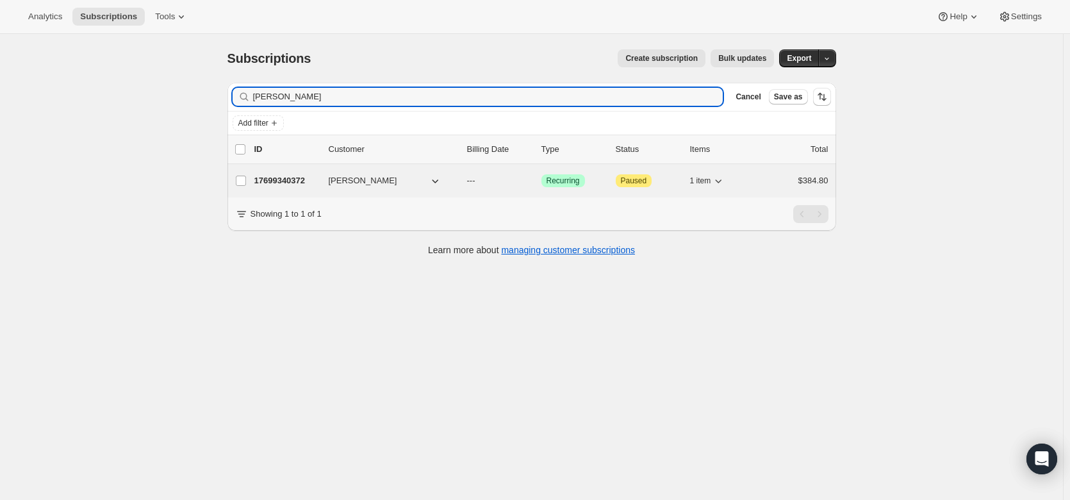
type input "[PERSON_NAME]"
click at [292, 182] on p "17699340372" at bounding box center [286, 180] width 64 height 13
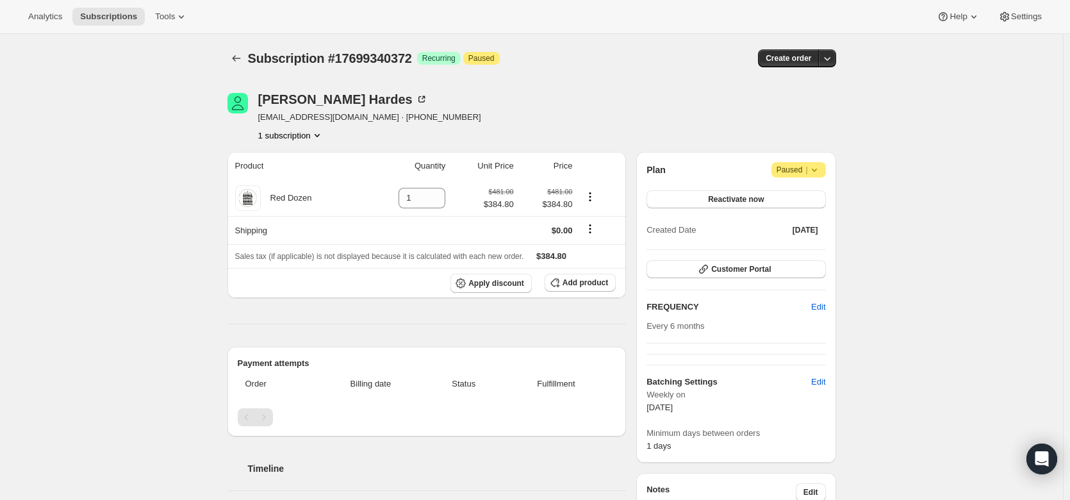
click at [818, 163] on icon at bounding box center [814, 169] width 13 height 13
click at [802, 201] on span "Cancel subscription" at bounding box center [803, 195] width 72 height 13
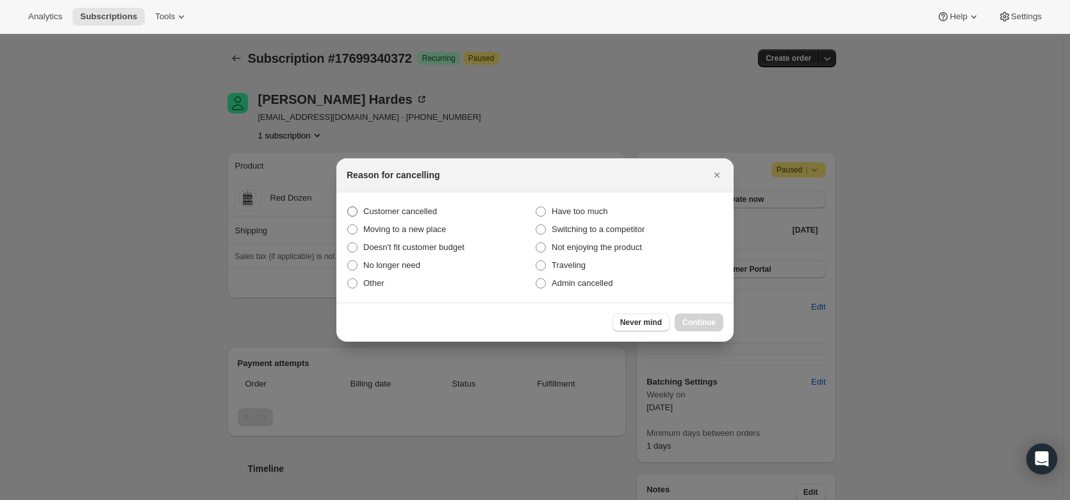
click at [422, 211] on span "Customer cancelled" at bounding box center [400, 211] width 74 height 10
click at [348, 207] on input "Customer cancelled" at bounding box center [347, 206] width 1 height 1
radio input "true"
click at [698, 327] on button "Continue" at bounding box center [699, 322] width 49 height 18
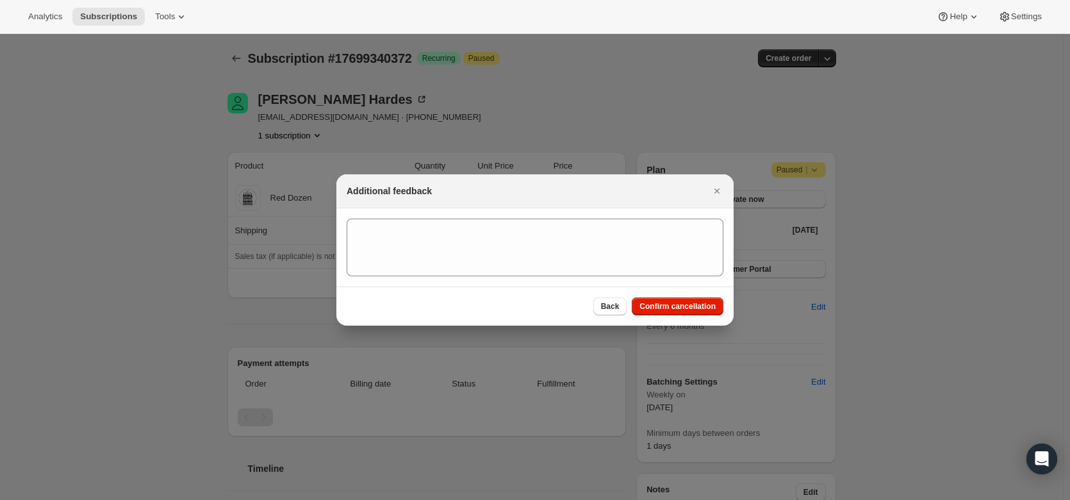
click at [455, 217] on section ":r2r4:" at bounding box center [534, 247] width 397 height 78
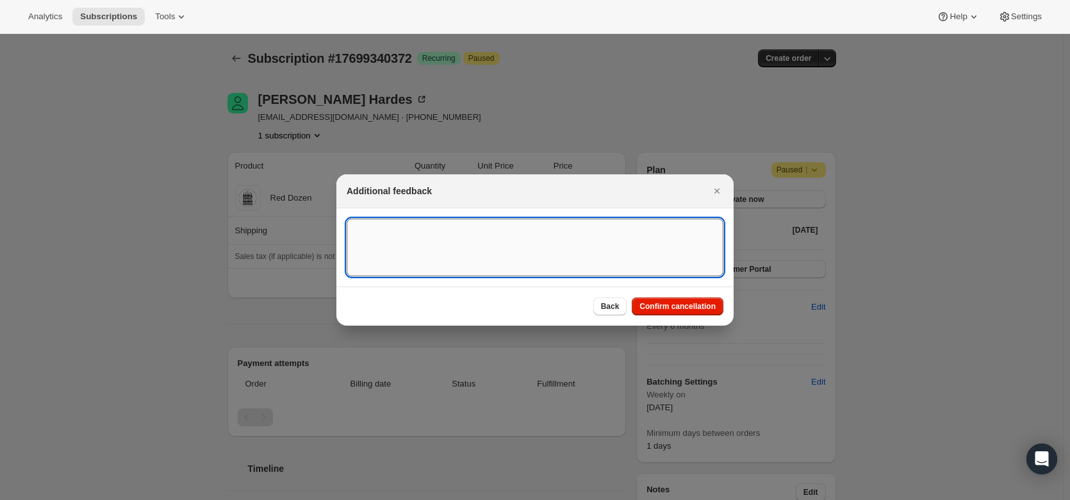
click at [459, 237] on textarea ":r2r4:" at bounding box center [535, 247] width 377 height 58
type textarea "Not happy to get a call as he was cancelled... Hung up on me, on the phone..."
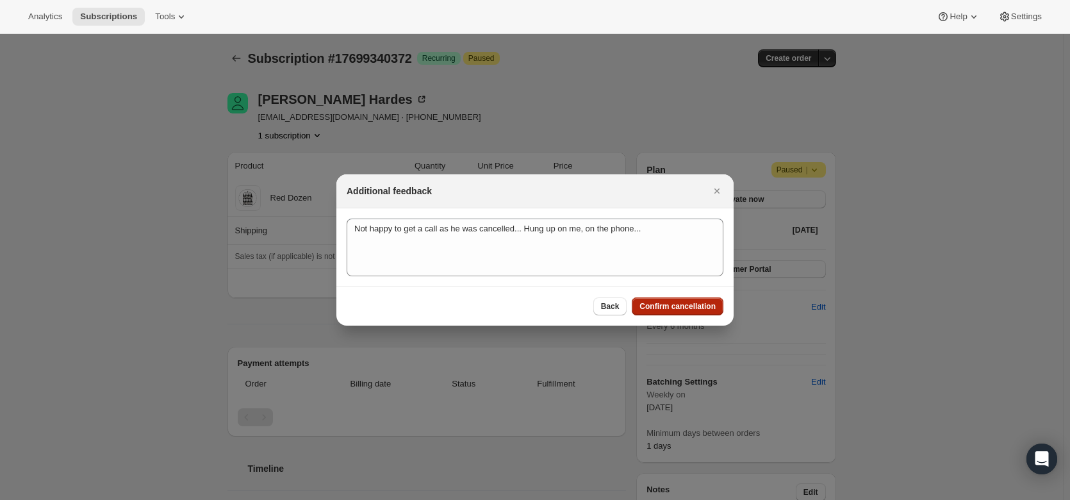
click at [690, 307] on span "Confirm cancellation" at bounding box center [677, 306] width 76 height 10
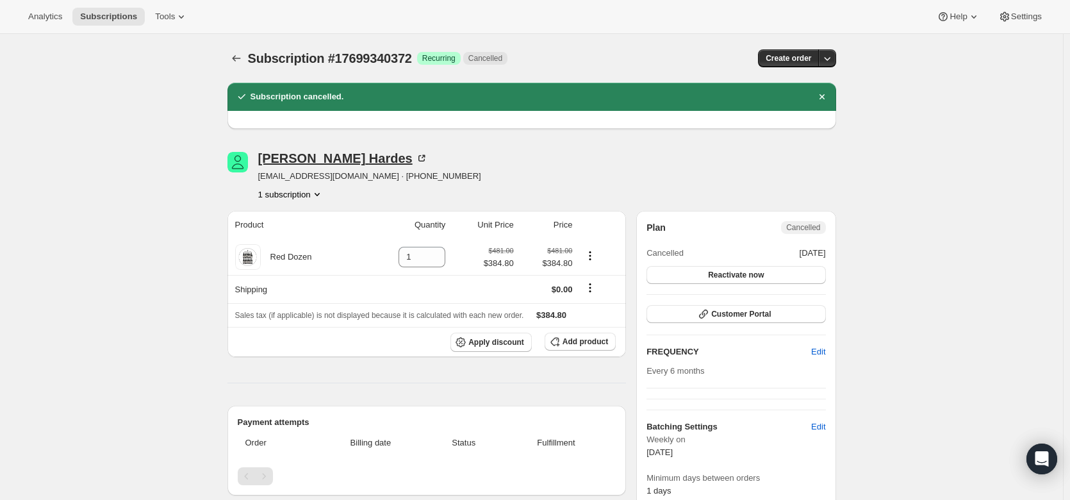
click at [415, 158] on icon at bounding box center [421, 158] width 13 height 13
